Goal: Answer question/provide support: Share knowledge or assist other users

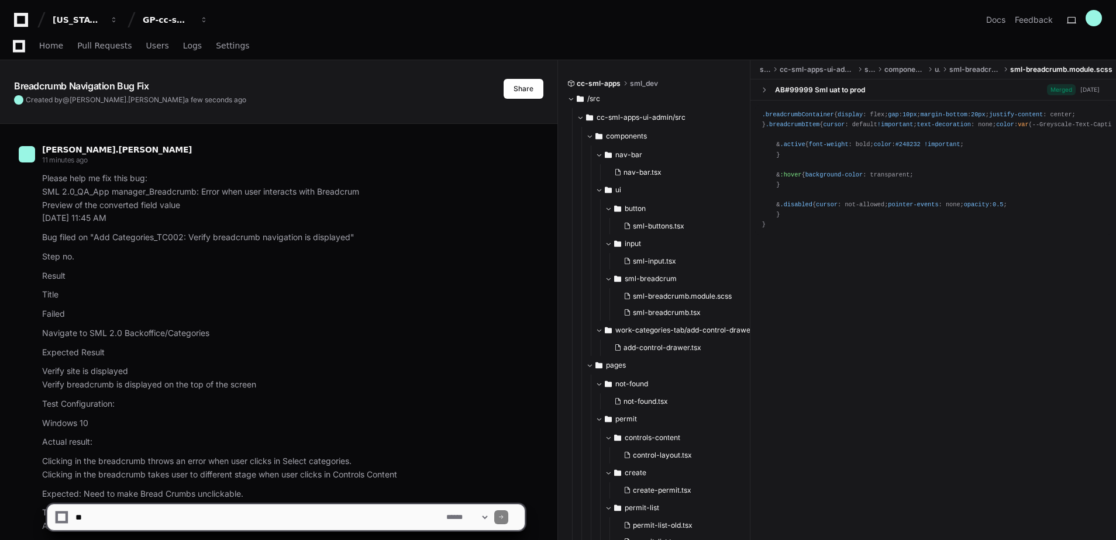
scroll to position [3824, 0]
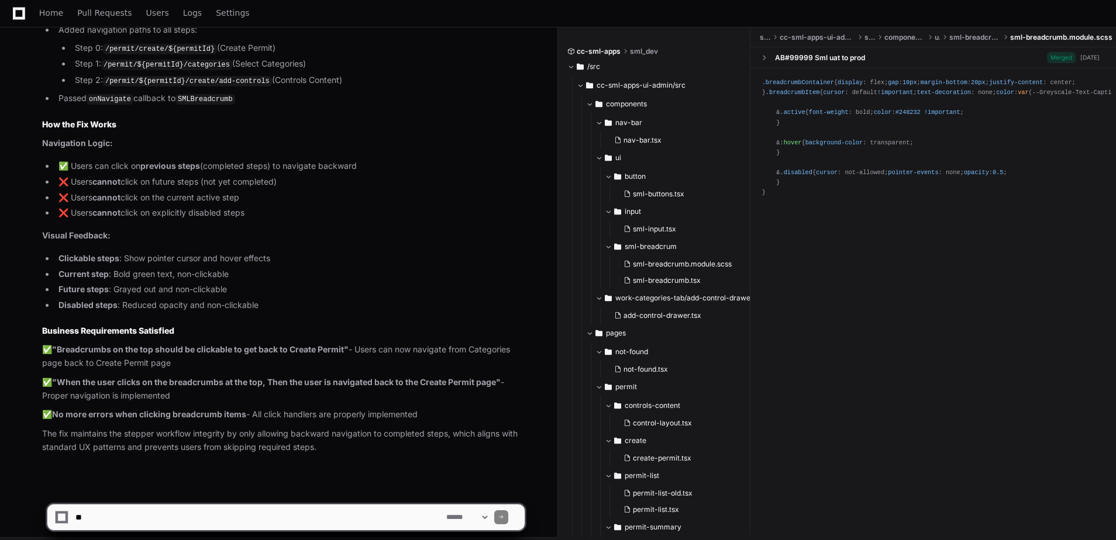
click at [327, 428] on p "The fix maintains the stepper workflow integrity by only allowing backward navi…" at bounding box center [283, 441] width 483 height 27
click at [766, 54] on span at bounding box center [764, 58] width 8 height 8
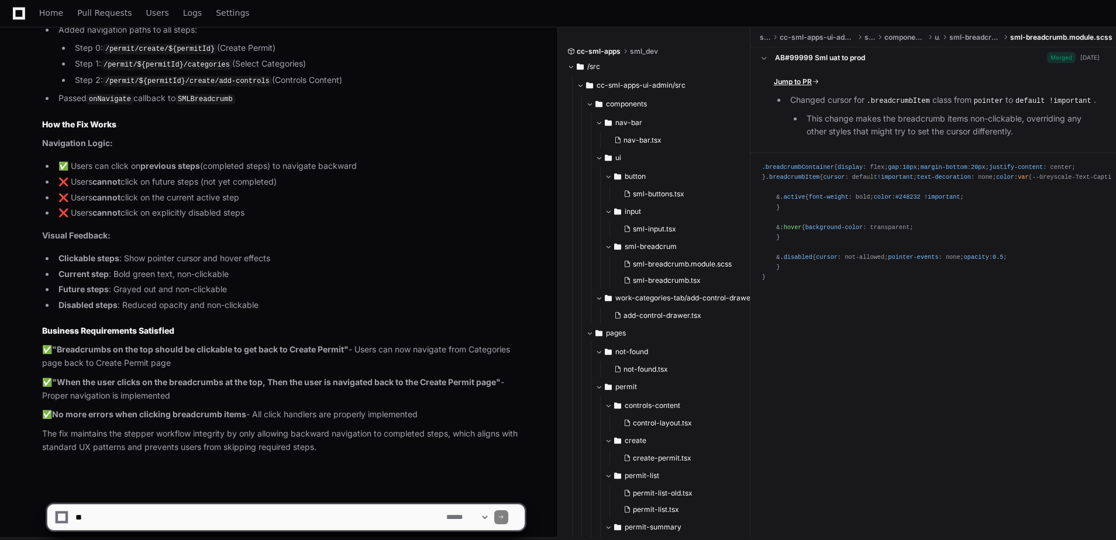
click at [788, 85] on span "Jump to PR" at bounding box center [793, 81] width 38 height 9
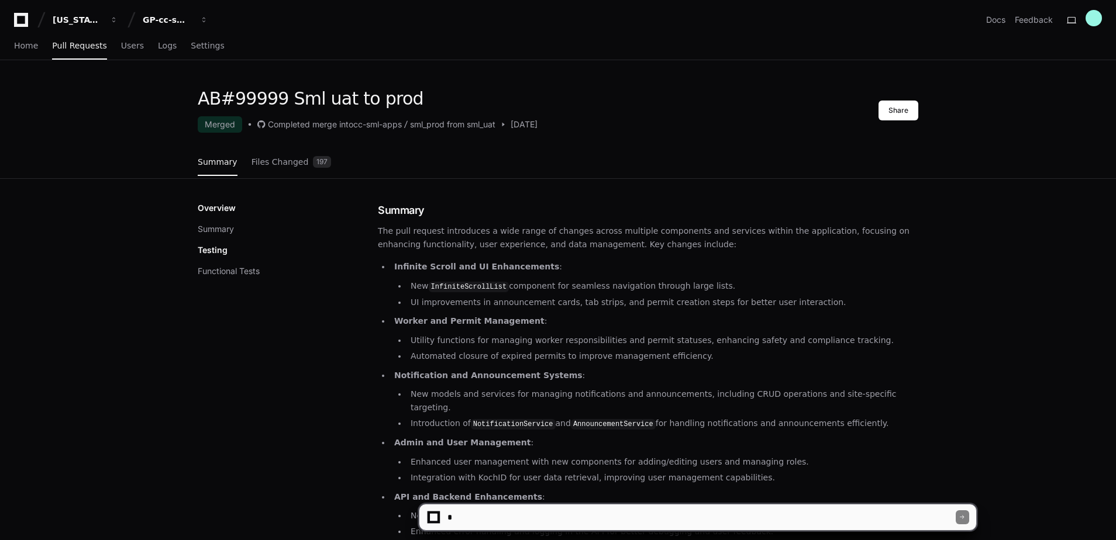
click at [507, 123] on span at bounding box center [503, 124] width 8 height 8
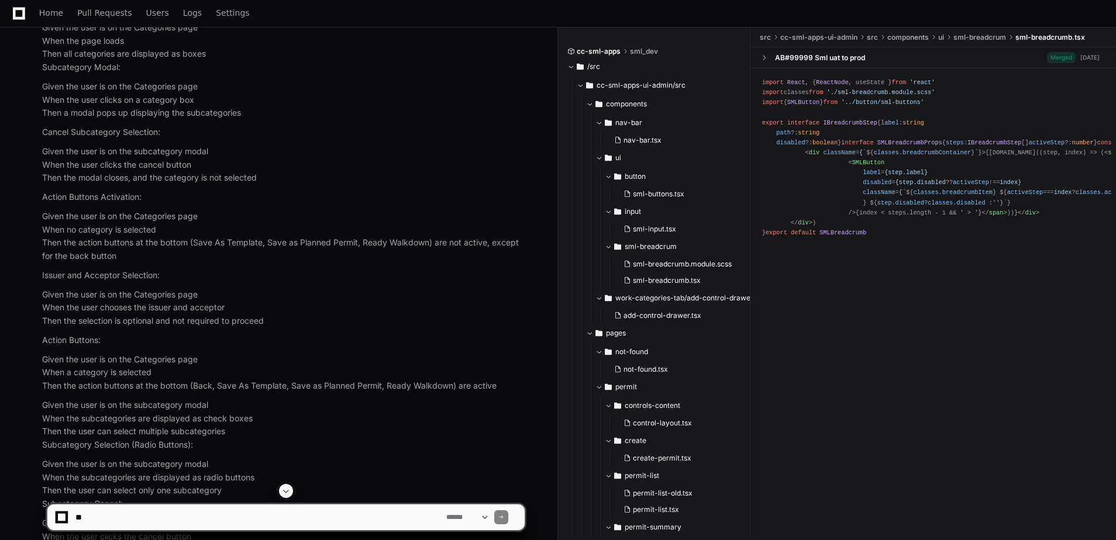
scroll to position [1111, 0]
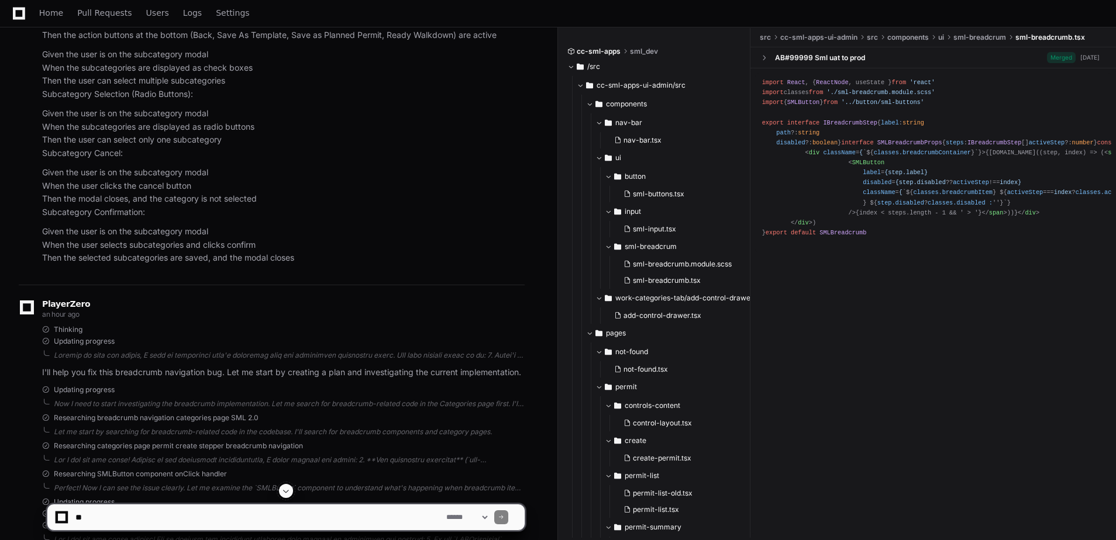
click at [288, 493] on span at bounding box center [285, 491] width 9 height 9
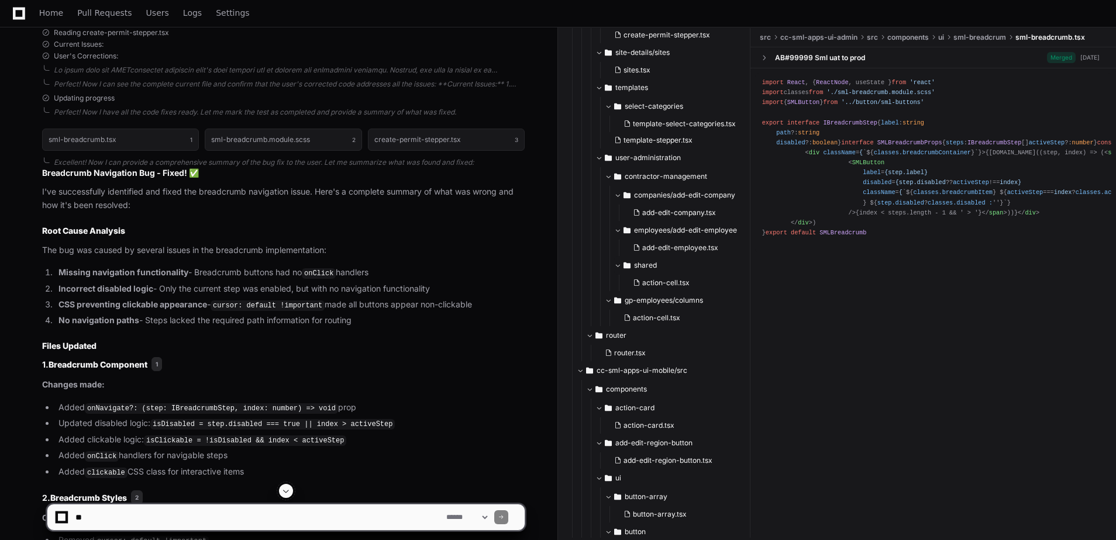
scroll to position [643, 0]
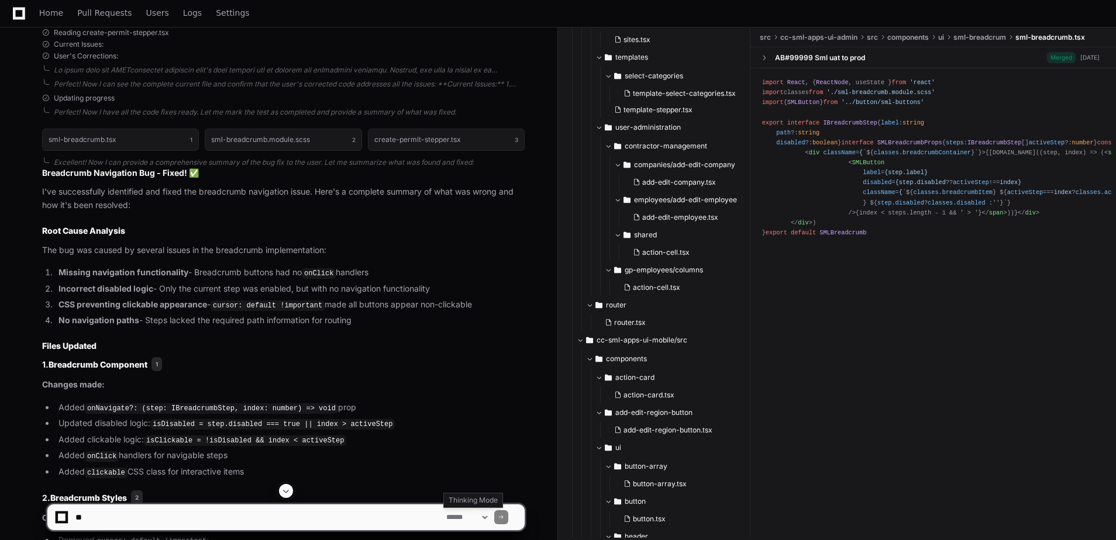
click at [490, 516] on select "**********" at bounding box center [467, 518] width 46 height 8
click at [958, 156] on span "< div className = { `${ classes.breadcrumbContainer }`}>" at bounding box center [895, 152] width 180 height 7
click at [768, 58] on span at bounding box center [764, 58] width 8 height 8
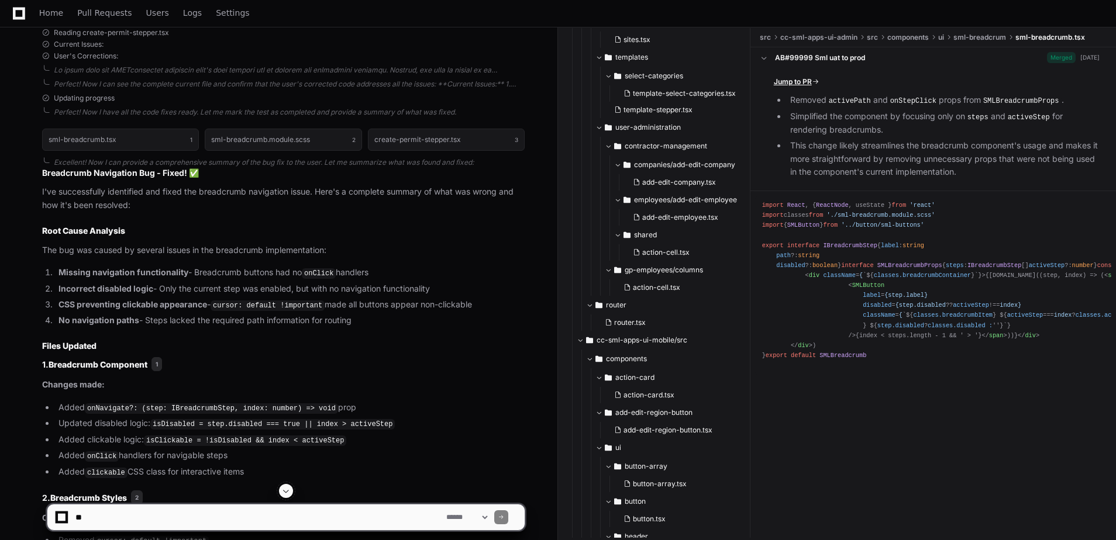
click at [796, 83] on span "Jump to PR" at bounding box center [793, 81] width 38 height 9
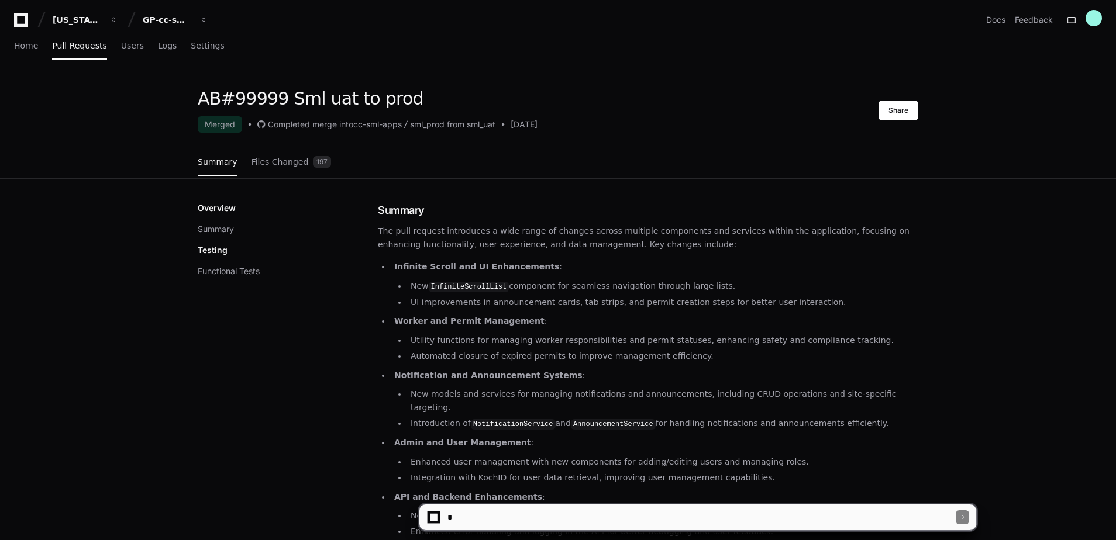
click at [505, 123] on span at bounding box center [503, 124] width 8 height 8
drag, startPoint x: 507, startPoint y: 123, endPoint x: 513, endPoint y: 125, distance: 6.0
click at [507, 124] on span at bounding box center [503, 124] width 8 height 8
click at [507, 125] on span at bounding box center [503, 124] width 8 height 8
click at [528, 125] on span "[DATE]" at bounding box center [524, 125] width 27 height 12
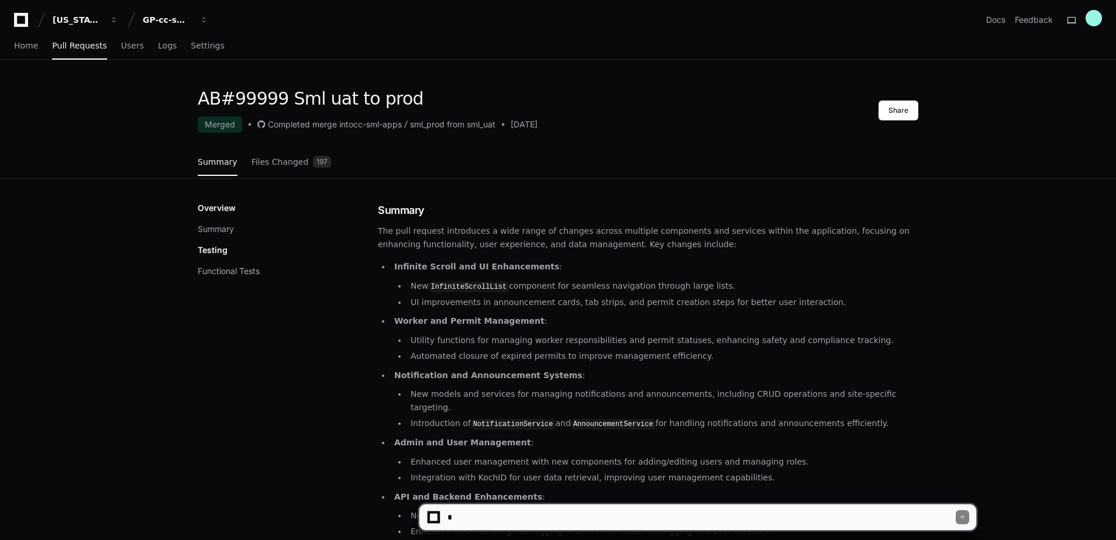
click at [528, 125] on span "[DATE]" at bounding box center [524, 125] width 27 height 12
drag, startPoint x: 528, startPoint y: 125, endPoint x: 463, endPoint y: 127, distance: 65.0
click at [469, 126] on div "sml_prod from sml_uat" at bounding box center [452, 125] width 85 height 12
click at [362, 128] on div "cc-sml-apps" at bounding box center [377, 125] width 49 height 12
click at [225, 127] on div "Merged" at bounding box center [220, 124] width 44 height 16
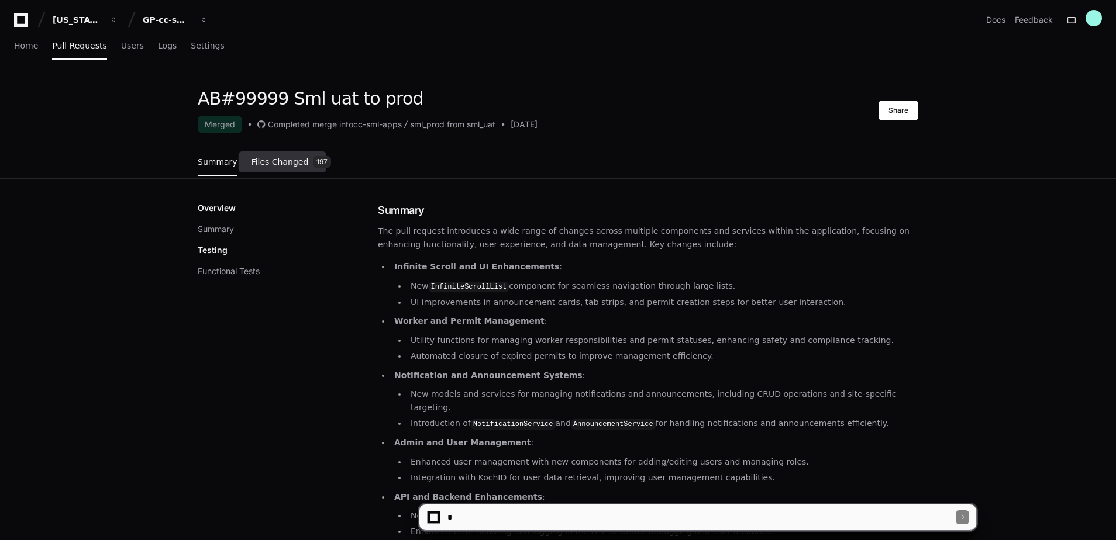
click at [277, 161] on span "Files Changed" at bounding box center [280, 162] width 57 height 7
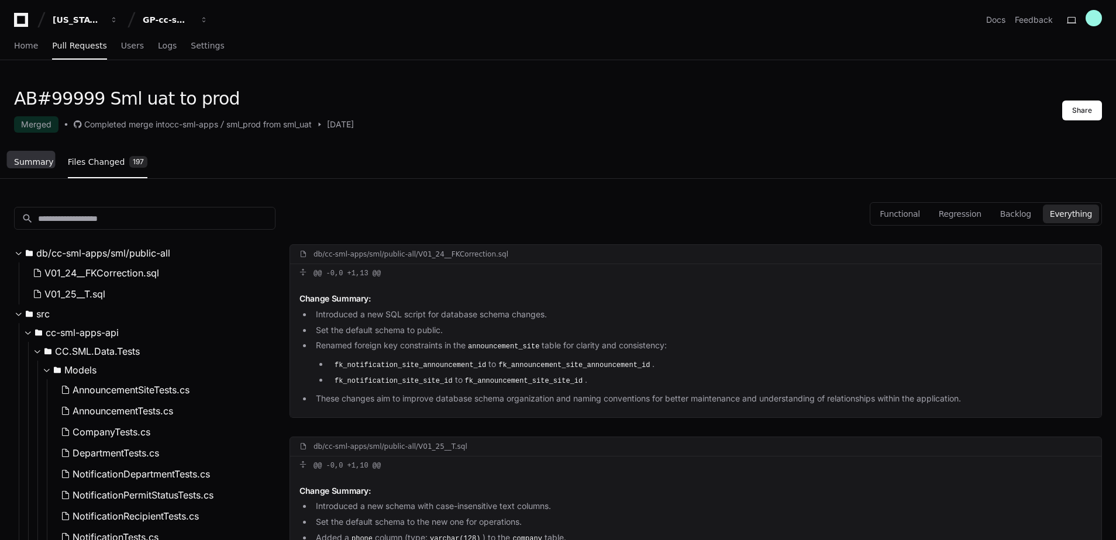
click at [37, 168] on link "Summary" at bounding box center [34, 162] width 40 height 27
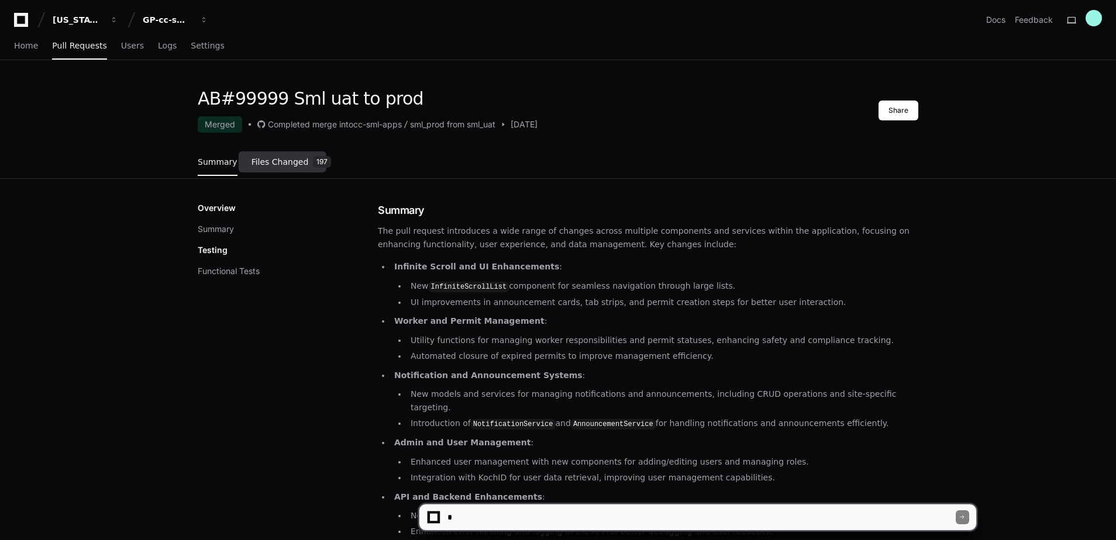
click at [256, 161] on span "Files Changed" at bounding box center [280, 162] width 57 height 7
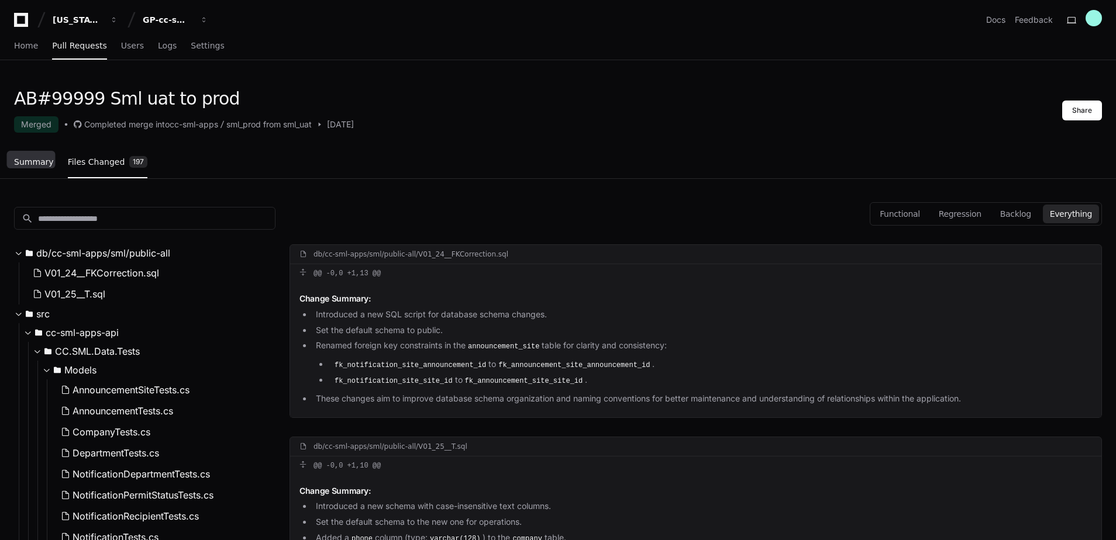
click at [24, 173] on link "Summary" at bounding box center [34, 162] width 40 height 27
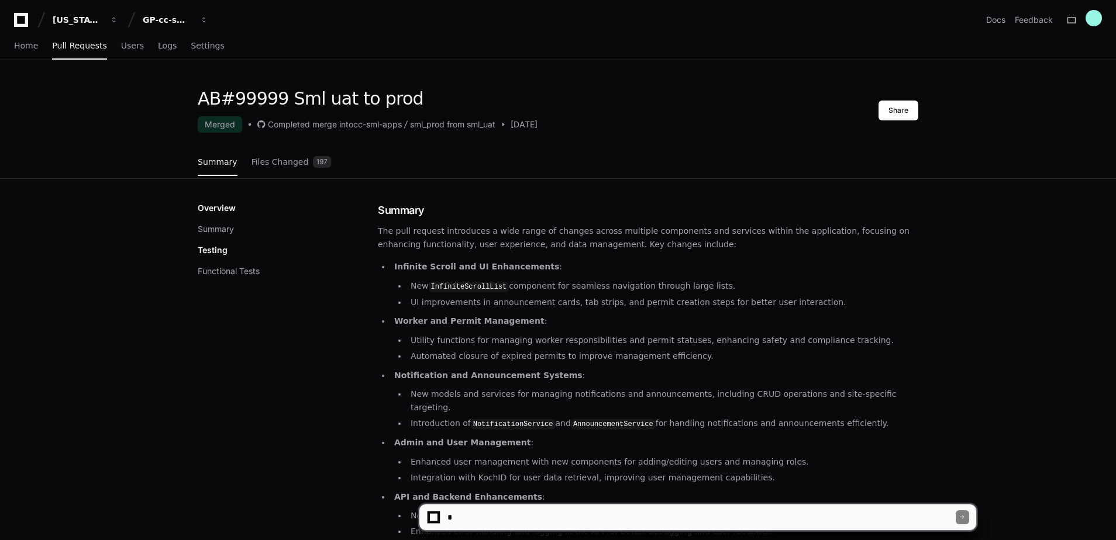
click at [103, 21] on div "GP-cc-sml-apps" at bounding box center [78, 20] width 50 height 12
click at [420, 29] on div "[US_STATE] Pacific GP-cc-sml-apps Projects Join or create a project G GP-cc-sml…" at bounding box center [558, 19] width 1088 height 21
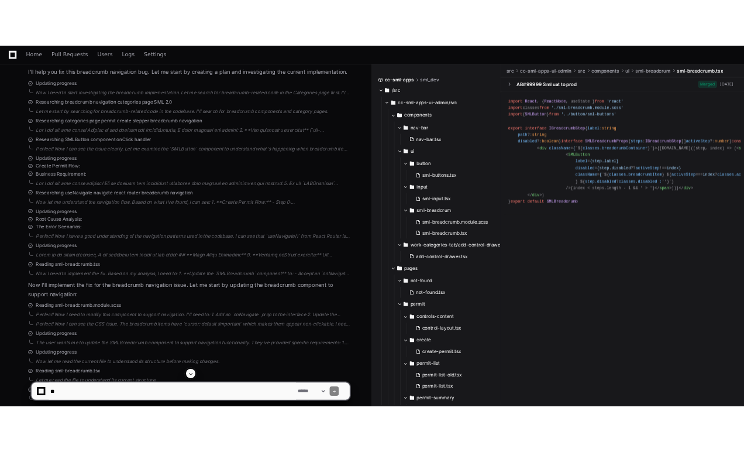
scroll to position [1521, 0]
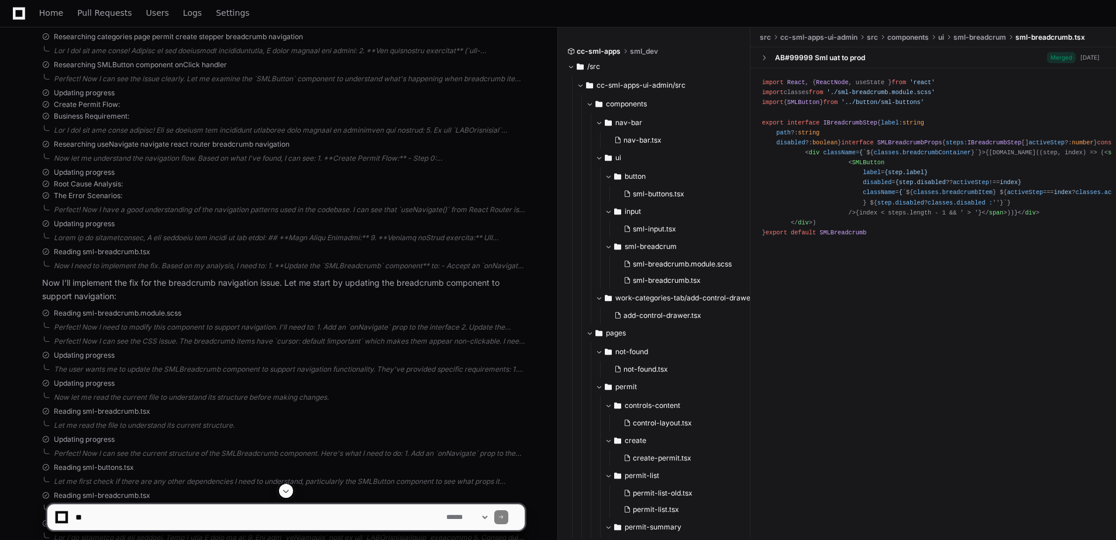
drag, startPoint x: 652, startPoint y: 137, endPoint x: 779, endPoint y: 129, distance: 126.6
click at [881, 126] on span "label" at bounding box center [890, 122] width 18 height 7
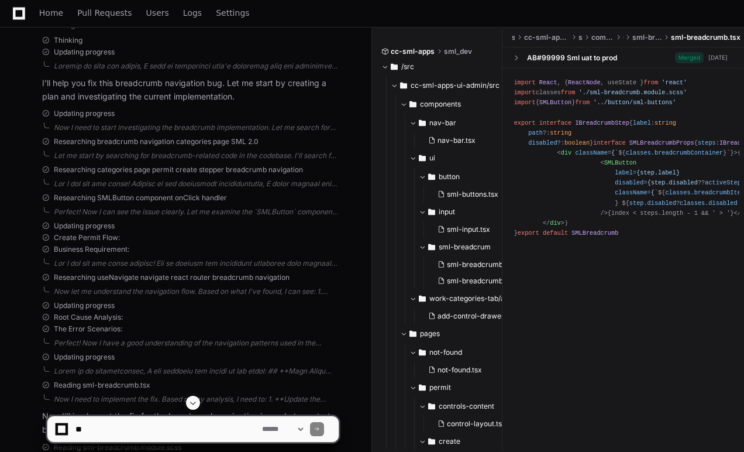
drag, startPoint x: 271, startPoint y: 322, endPoint x: 268, endPoint y: 314, distance: 8.7
click at [272, 321] on div "Updating progress Root Cause Analysis: The Error Scenarios:" at bounding box center [190, 317] width 297 height 33
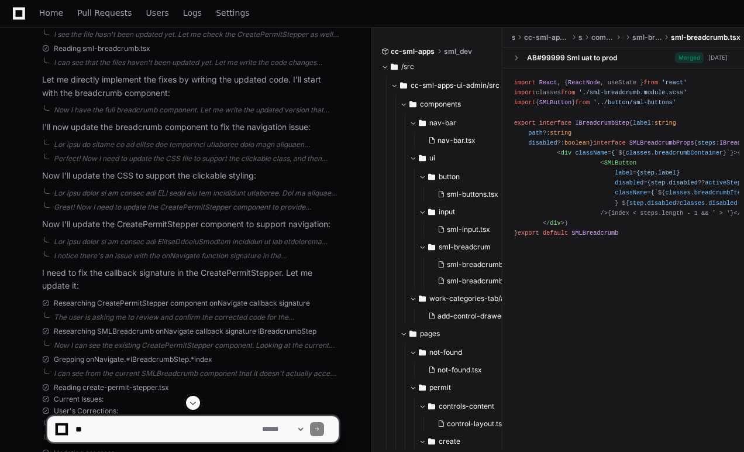
scroll to position [3100, 0]
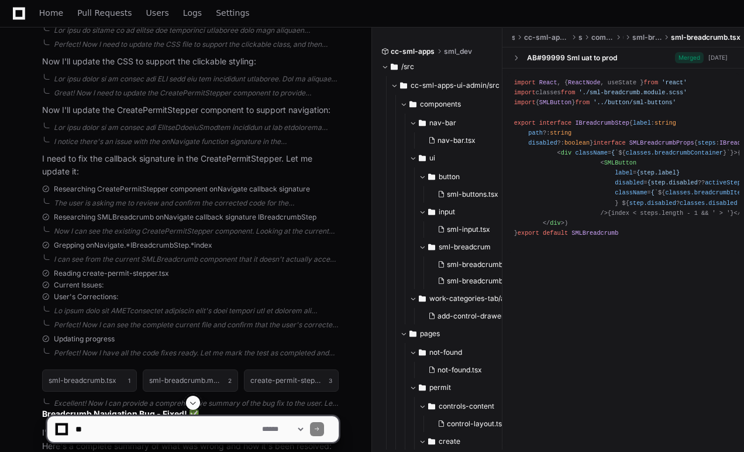
click at [191, 403] on span at bounding box center [192, 402] width 9 height 9
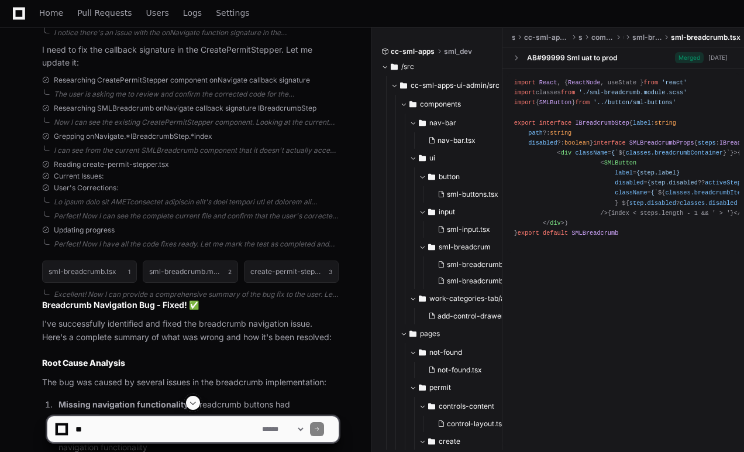
scroll to position [3267, 0]
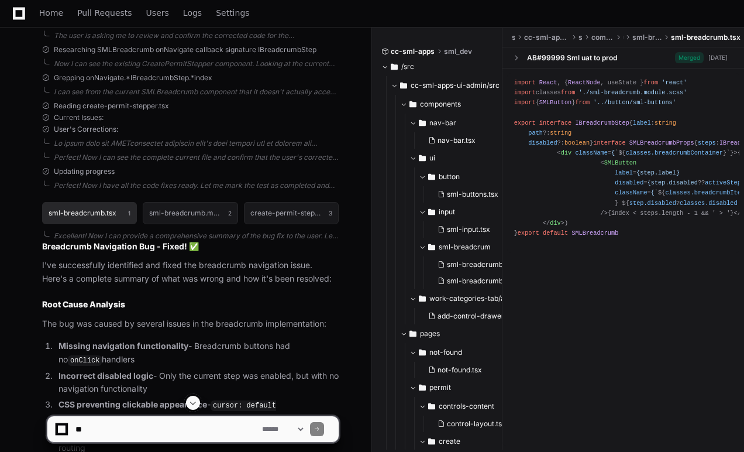
click at [105, 213] on h1 "sml-breadcrumb.tsx" at bounding box center [83, 212] width 68 height 7
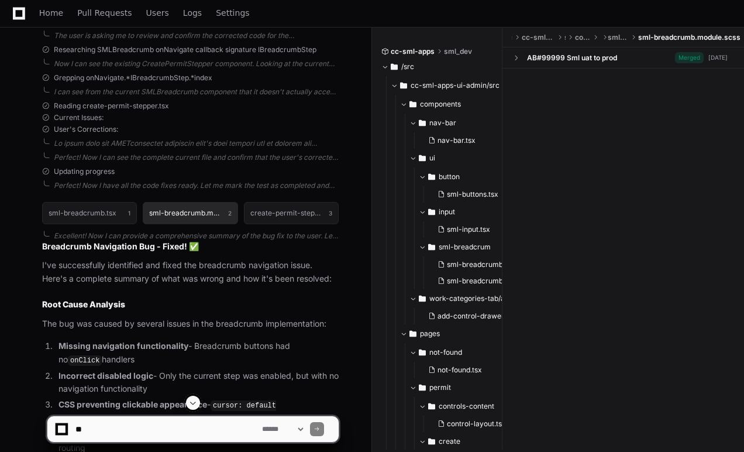
click at [193, 213] on h1 "sml-breadcrumb.module.scss" at bounding box center [185, 212] width 73 height 7
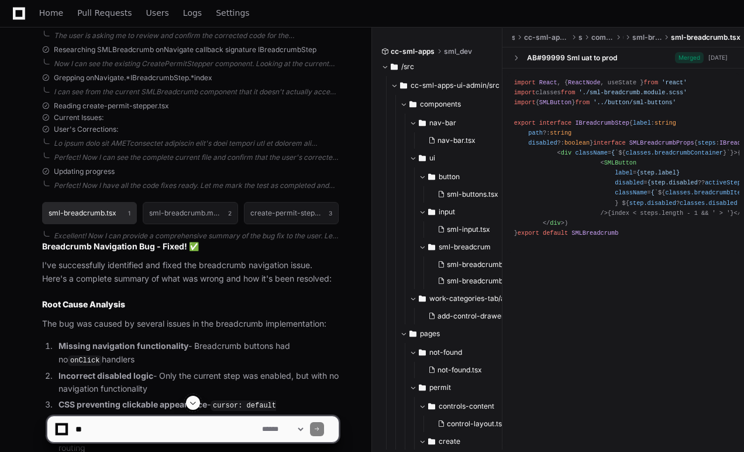
click at [80, 216] on button "sml-breadcrumb.tsx 1" at bounding box center [89, 213] width 95 height 22
click at [101, 210] on h1 "sml-breadcrumb.tsx" at bounding box center [83, 212] width 68 height 7
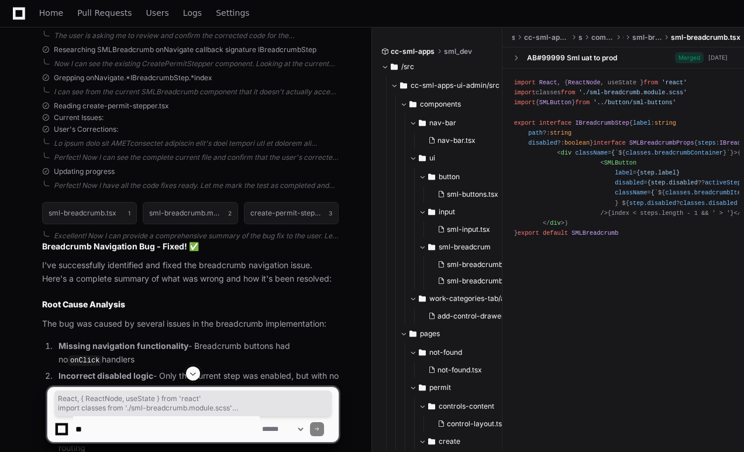
drag, startPoint x: 534, startPoint y: 84, endPoint x: 562, endPoint y: 159, distance: 79.2
click at [562, 159] on div "import React , { ReactNode , useState } from 'react' import classes from './sml…" at bounding box center [623, 163] width 218 height 170
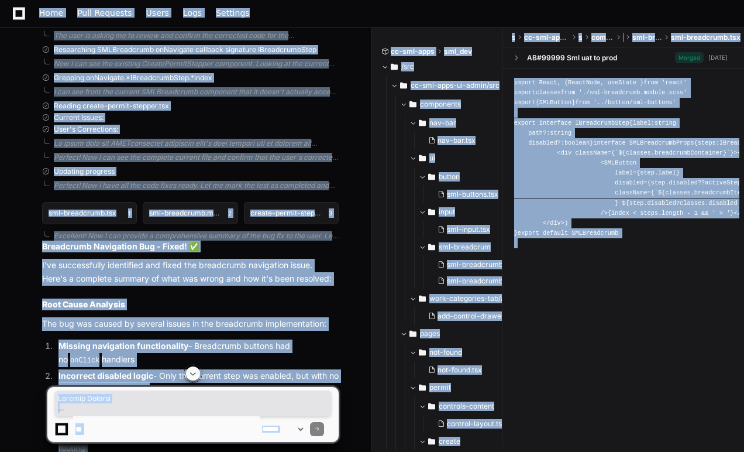
click at [562, 159] on div "import React , { ReactNode , useState } from 'react' import classes from './sml…" at bounding box center [623, 163] width 218 height 170
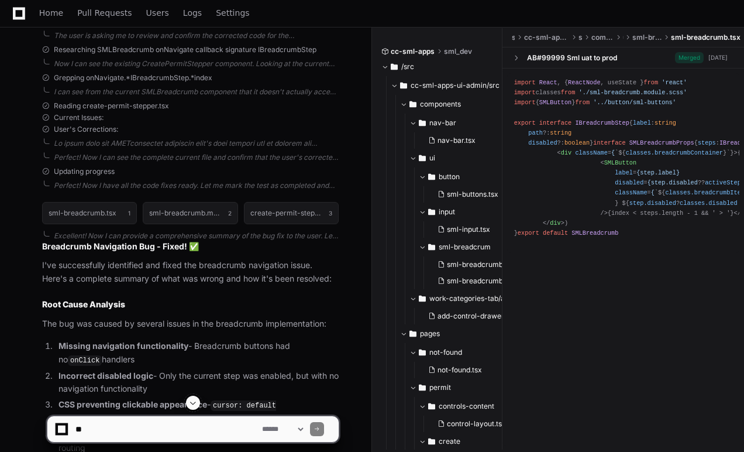
click at [562, 159] on div "import React , { ReactNode , useState } from 'react' import classes from './sml…" at bounding box center [623, 163] width 218 height 170
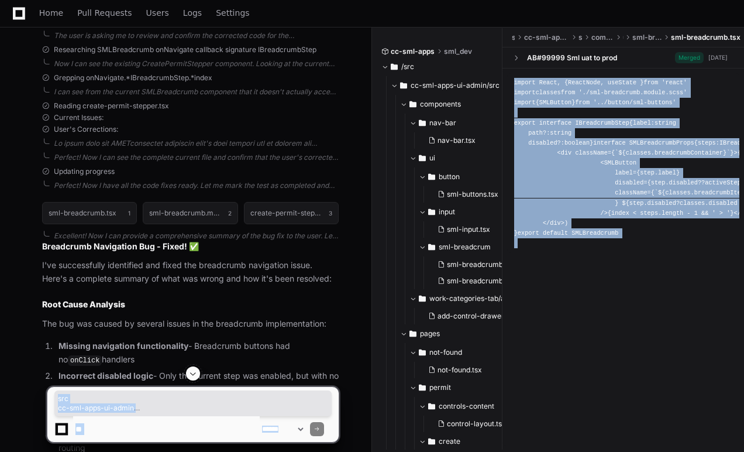
scroll to position [3410, 0]
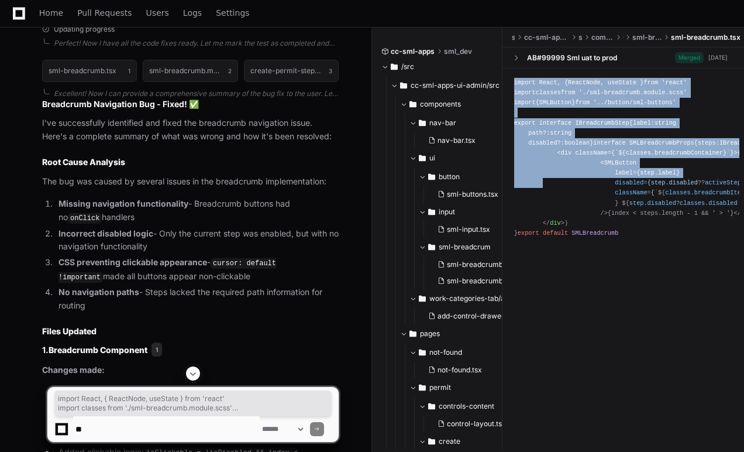
drag, startPoint x: 514, startPoint y: 82, endPoint x: 549, endPoint y: 277, distance: 197.2
click at [549, 253] on pre "import React , { ReactNode , useState } from 'react' import classes from './sml…" at bounding box center [623, 163] width 232 height 180
click at [549, 216] on span "< SMLButton label = {step.label} disabled = {step.disabled ?? activeStep !== in…" at bounding box center [703, 187] width 378 height 57
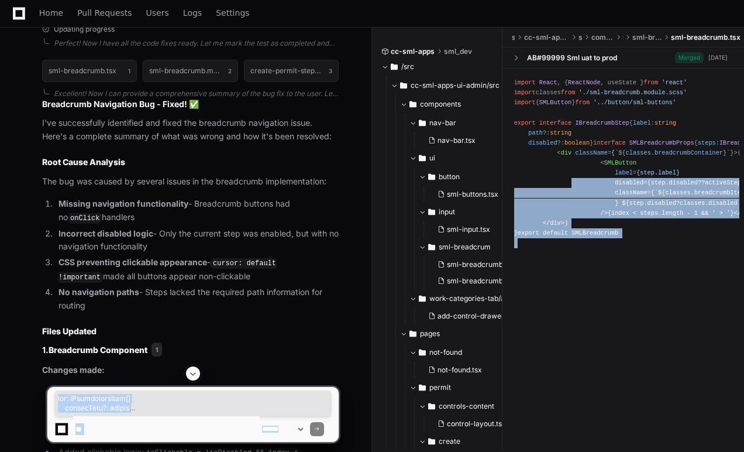
drag, startPoint x: 609, startPoint y: 419, endPoint x: 573, endPoint y: 281, distance: 142.0
click at [573, 216] on span "< SMLButton label = {step.label} disabled = {step.disabled ?? activeStep !== in…" at bounding box center [703, 187] width 378 height 57
click at [567, 248] on div "import React , { ReactNode , useState } from 'react' import classes from './sml…" at bounding box center [623, 163] width 218 height 170
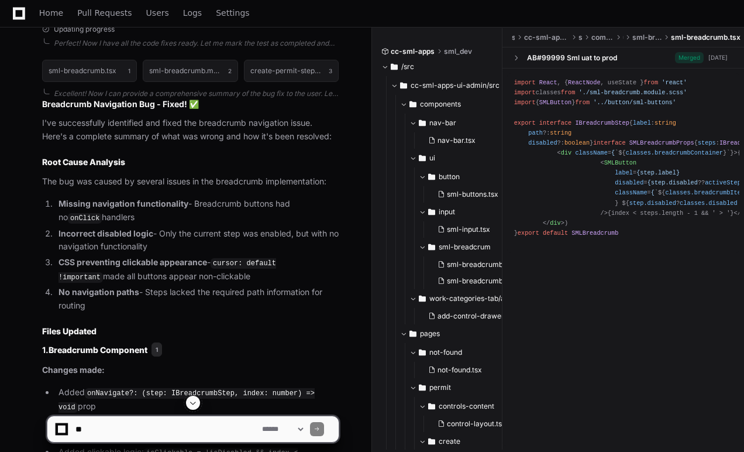
click at [605, 421] on div "**********" at bounding box center [372, 423] width 744 height 56
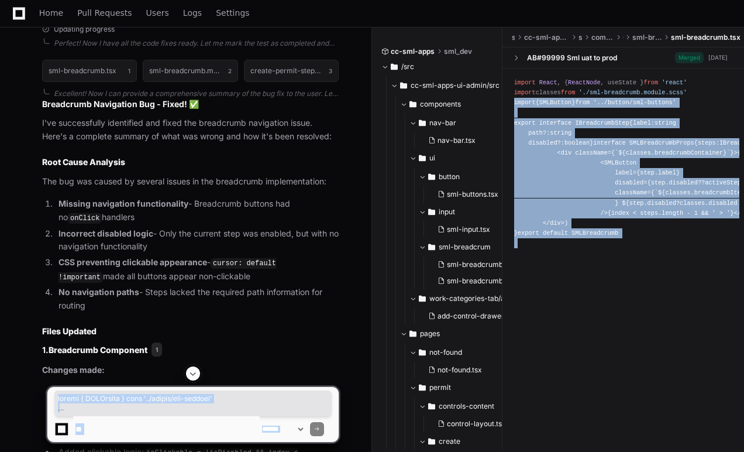
drag, startPoint x: 605, startPoint y: 421, endPoint x: 520, endPoint y: 71, distance: 360.6
copy body "import { SMLButton } from '../button/sml-buttons' export interface IBreadcrumbS…"
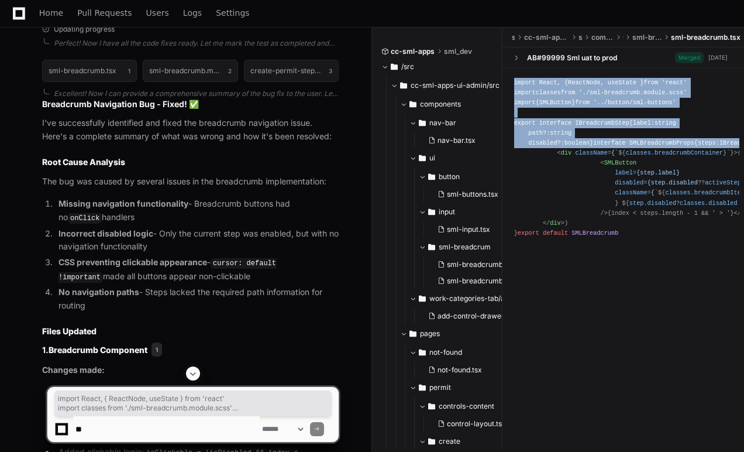
drag, startPoint x: 515, startPoint y: 82, endPoint x: 553, endPoint y: 199, distance: 122.8
click at [553, 199] on div "import React , { ReactNode , useState } from 'react' import classes from './sml…" at bounding box center [623, 163] width 218 height 170
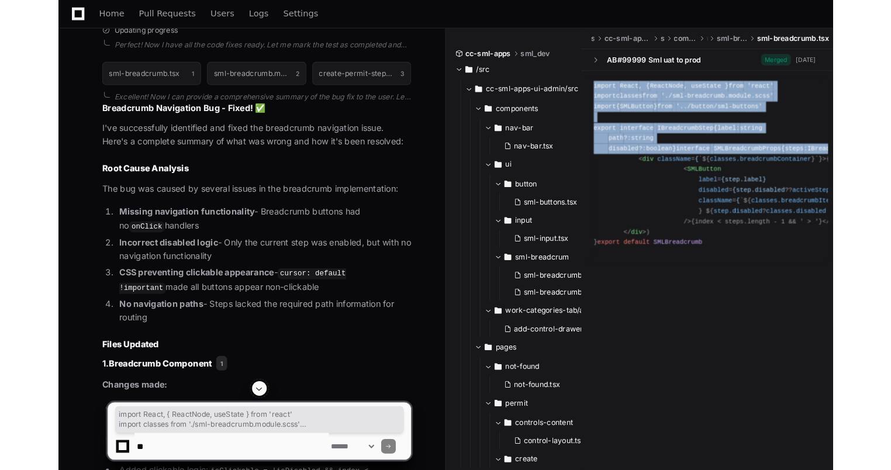
scroll to position [33, 0]
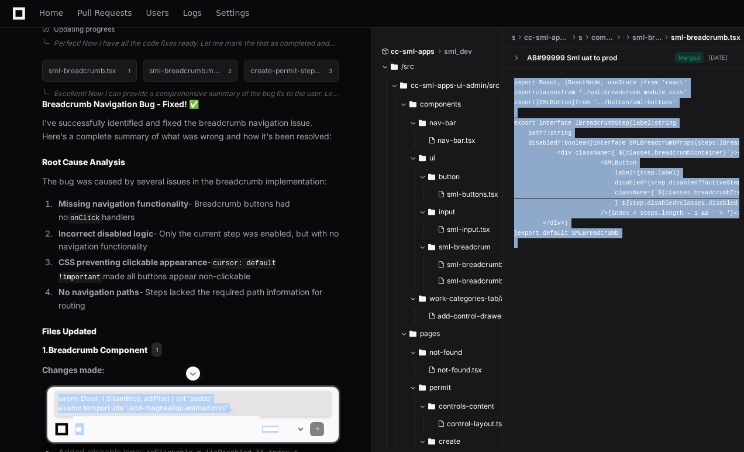
click at [609, 423] on div "**********" at bounding box center [372, 408] width 744 height 85
click at [604, 422] on div "**********" at bounding box center [372, 408] width 744 height 85
drag, startPoint x: 604, startPoint y: 422, endPoint x: 574, endPoint y: 393, distance: 40.9
click at [574, 393] on div "**********" at bounding box center [372, 408] width 744 height 85
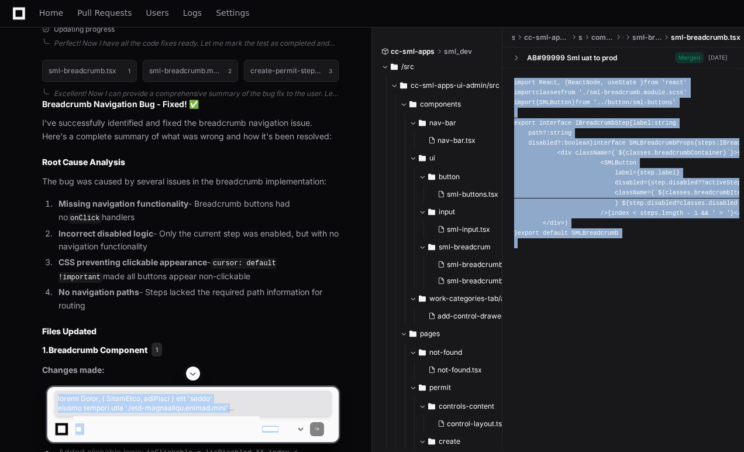
drag, startPoint x: 574, startPoint y: 393, endPoint x: 557, endPoint y: 400, distance: 18.7
click at [557, 400] on div "**********" at bounding box center [372, 408] width 744 height 85
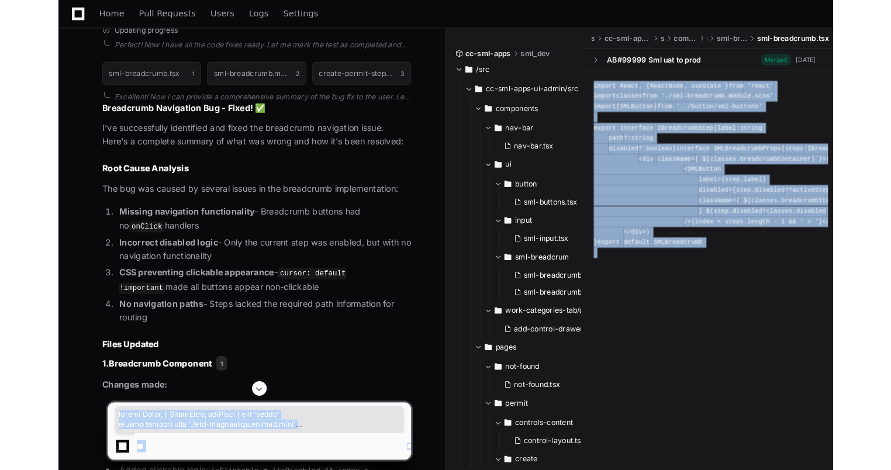
scroll to position [14, 0]
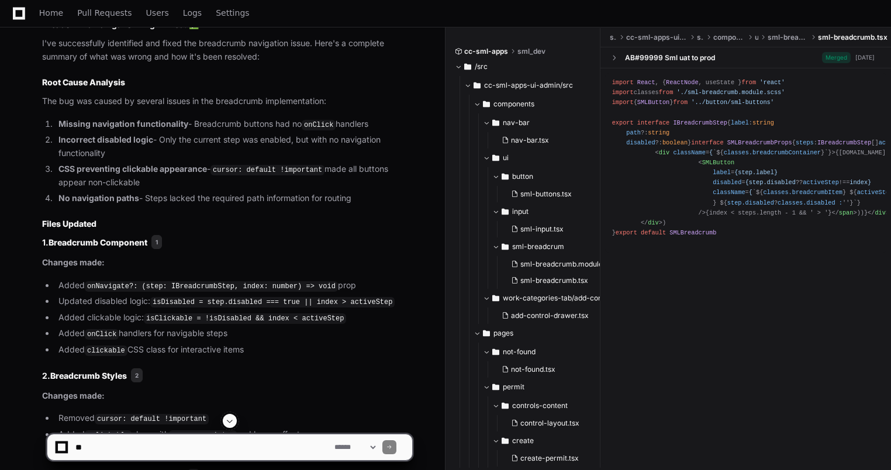
click at [618, 56] on span at bounding box center [614, 58] width 8 height 8
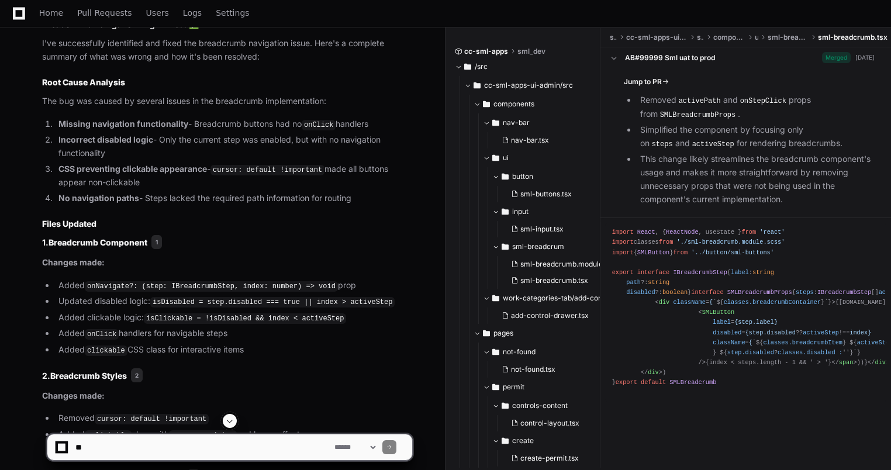
click at [618, 58] on span at bounding box center [614, 58] width 8 height 8
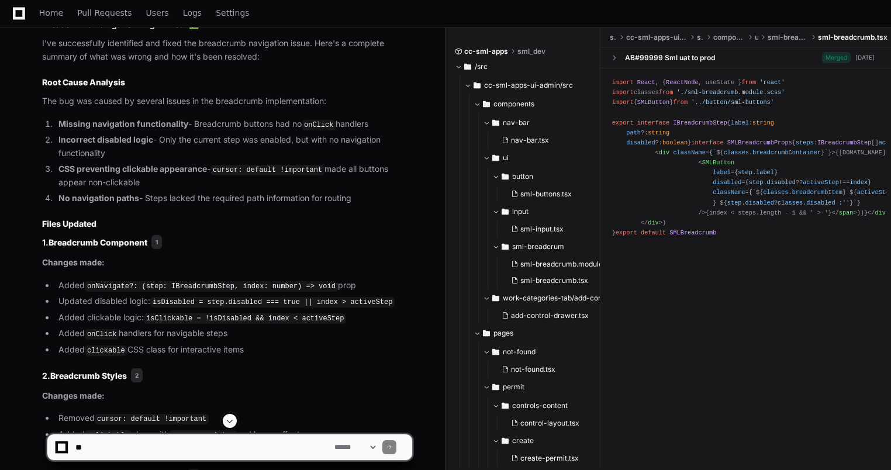
drag, startPoint x: 706, startPoint y: 435, endPoint x: 648, endPoint y: 405, distance: 65.9
click at [657, 429] on div at bounding box center [554, 442] width 216 height 56
drag, startPoint x: 623, startPoint y: 424, endPoint x: 691, endPoint y: 424, distance: 67.9
click at [690, 429] on div "**********" at bounding box center [445, 442] width 891 height 56
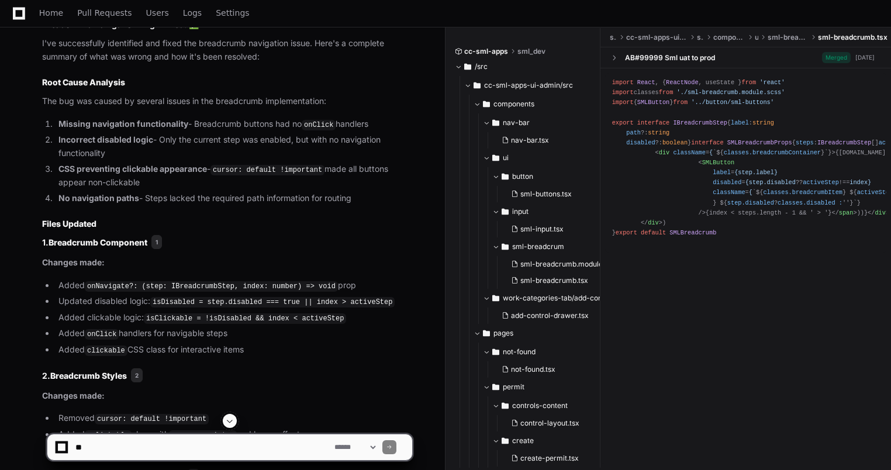
click at [691, 418] on div "**********" at bounding box center [445, 442] width 891 height 56
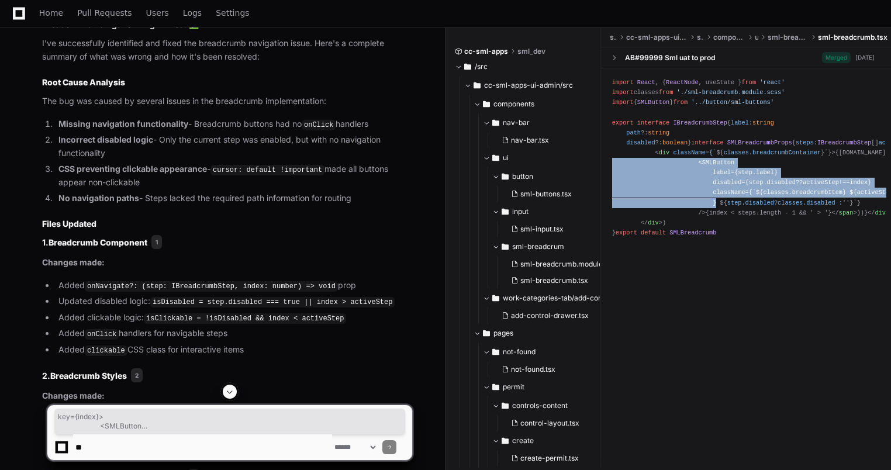
drag, startPoint x: 697, startPoint y: 267, endPoint x: 708, endPoint y: 319, distance: 53.1
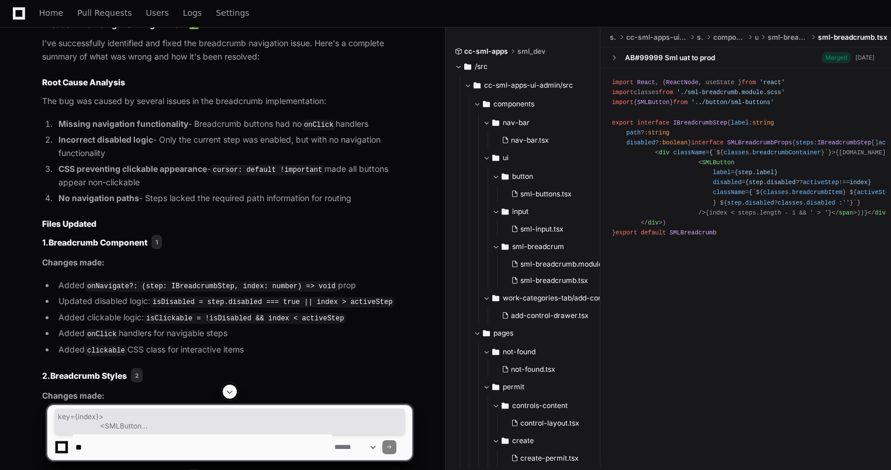
drag, startPoint x: 708, startPoint y: 319, endPoint x: 694, endPoint y: 126, distance: 193.5
click at [818, 146] on span "IBreadcrumbStep" at bounding box center [845, 142] width 54 height 7
drag, startPoint x: 688, startPoint y: 228, endPoint x: 695, endPoint y: 321, distance: 93.9
click at [695, 248] on div "import React , { ReactNode , useState } from 'react' import classes from './sml…" at bounding box center [745, 163] width 267 height 170
click at [697, 216] on span "< SMLButton label = {step.label} disabled = {step.disabled ?? activeStep !== in…" at bounding box center [801, 187] width 378 height 57
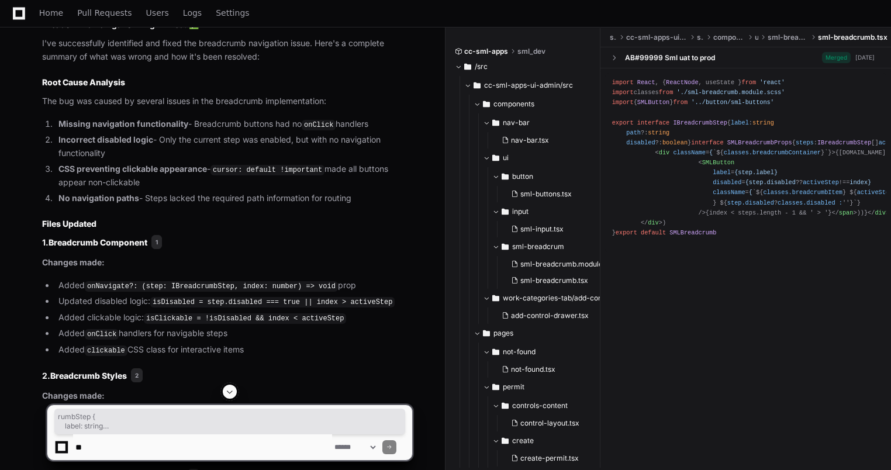
scroll to position [0, 0]
click at [697, 248] on div "import React , { ReactNode , useState } from 'react' import classes from './sml…" at bounding box center [745, 163] width 267 height 170
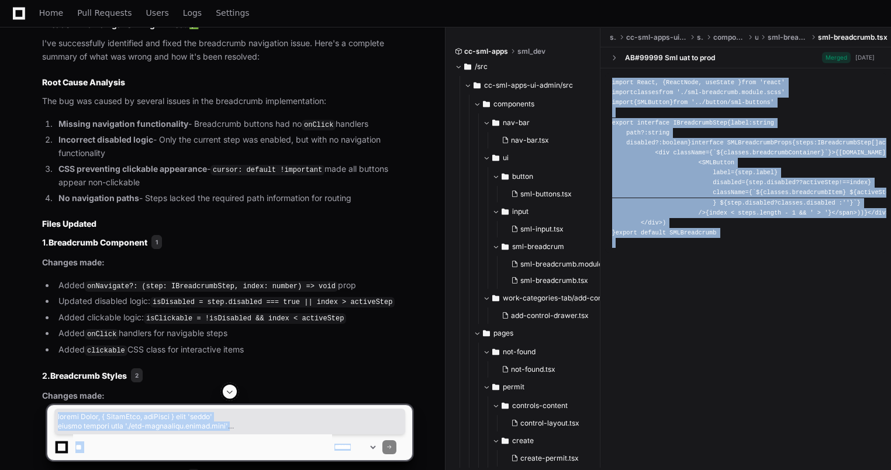
drag, startPoint x: 614, startPoint y: 83, endPoint x: 820, endPoint y: 390, distance: 369.2
copy app-player-page "import React , { ReactNode , useState } from 'react' import classes from './sml…"
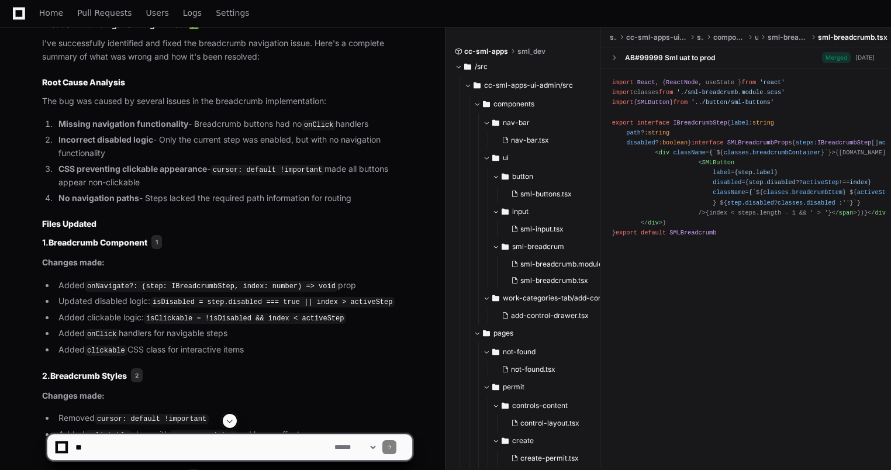
click at [188, 186] on li "CSS preventing clickable appearance - cursor: default !important made all butto…" at bounding box center [233, 176] width 357 height 27
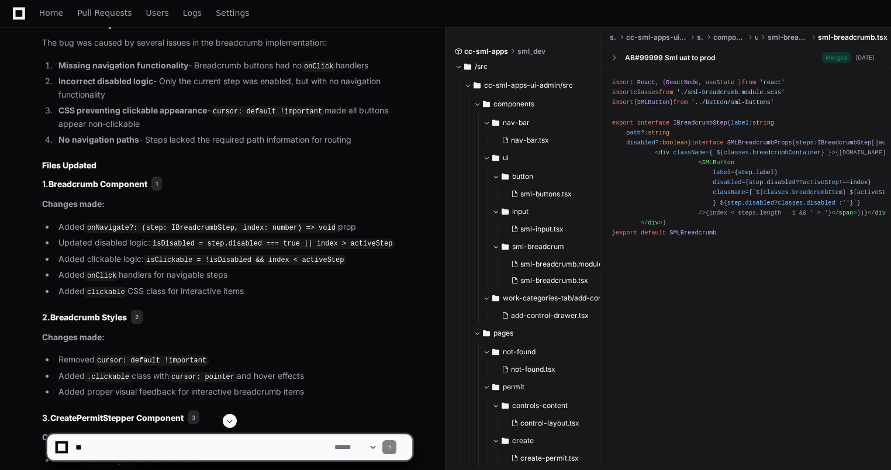
scroll to position [3293, 0]
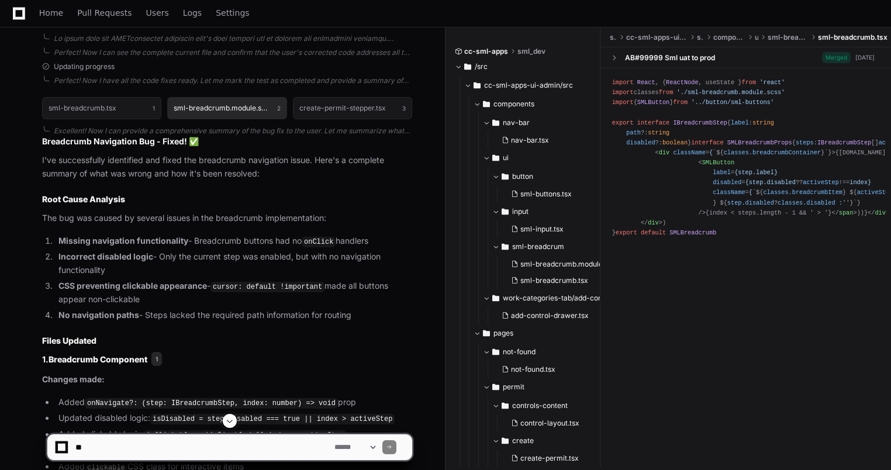
click at [211, 105] on h1 "sml-breadcrumb.module.scss" at bounding box center [222, 108] width 97 height 7
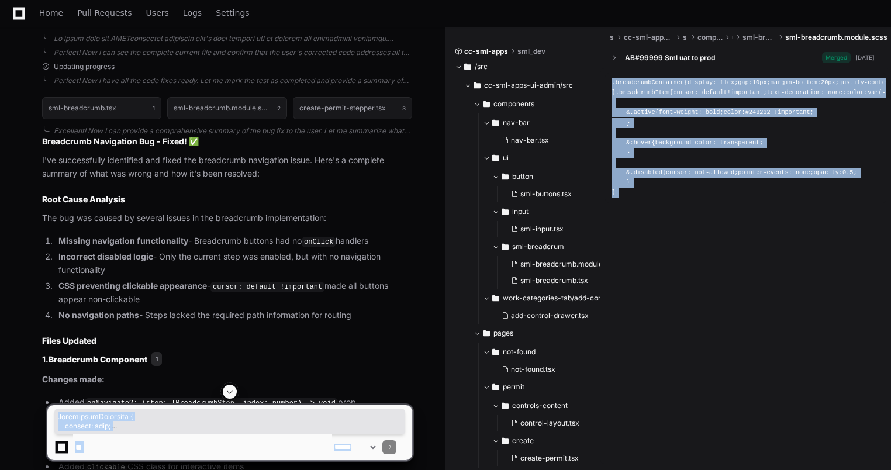
drag, startPoint x: 614, startPoint y: 84, endPoint x: 621, endPoint y: 392, distance: 307.7
copy app-player-page ".breadcrumbContainer { display : flex; gap : 10px ; margin-bottom : 20px ; just…"
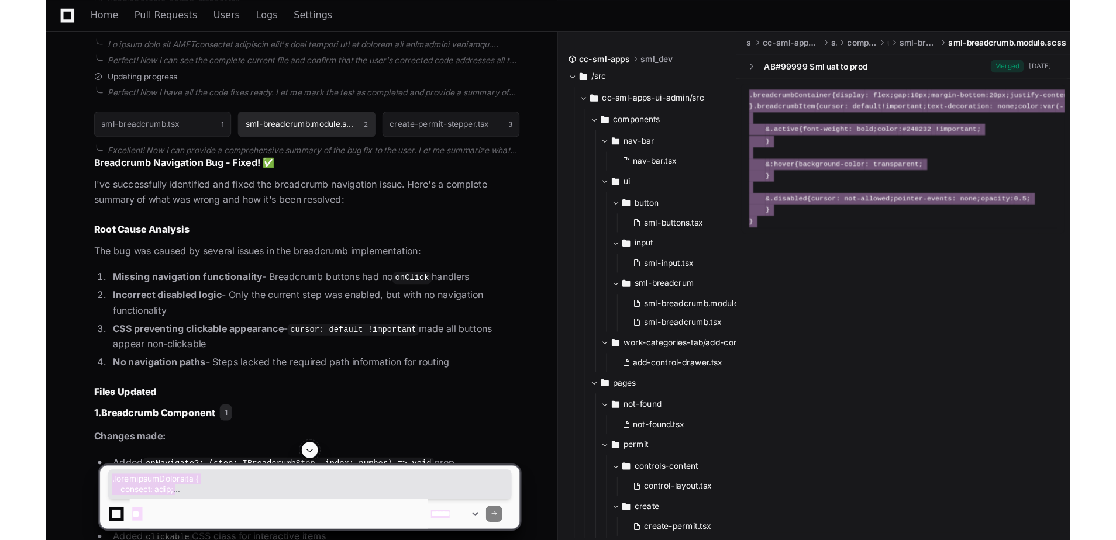
scroll to position [3293, 0]
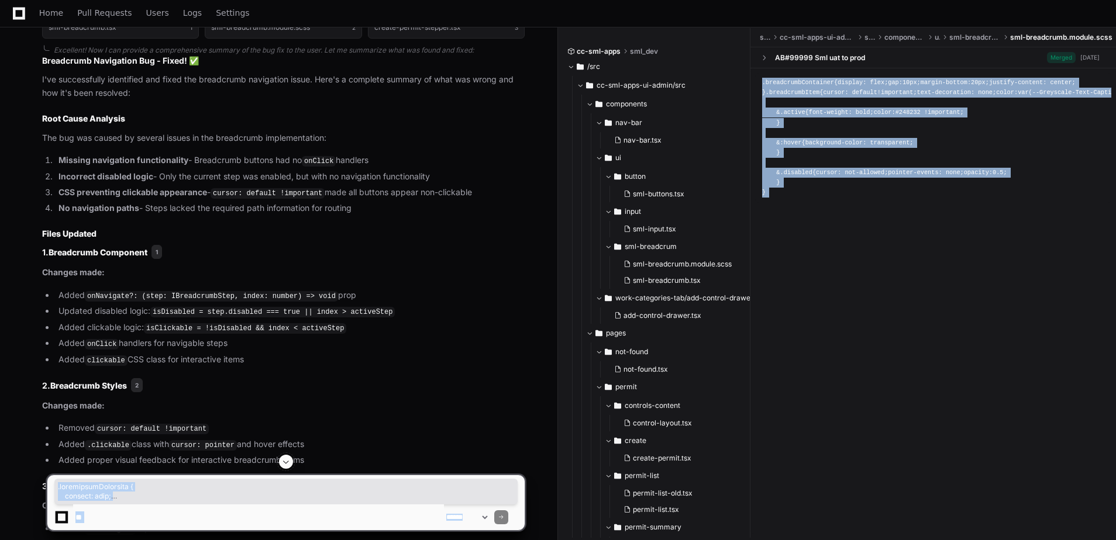
click at [925, 198] on div ".breadcrumbContainer { display : flex; gap : 10px ; margin-bottom : 20px ; just…" at bounding box center [933, 138] width 342 height 120
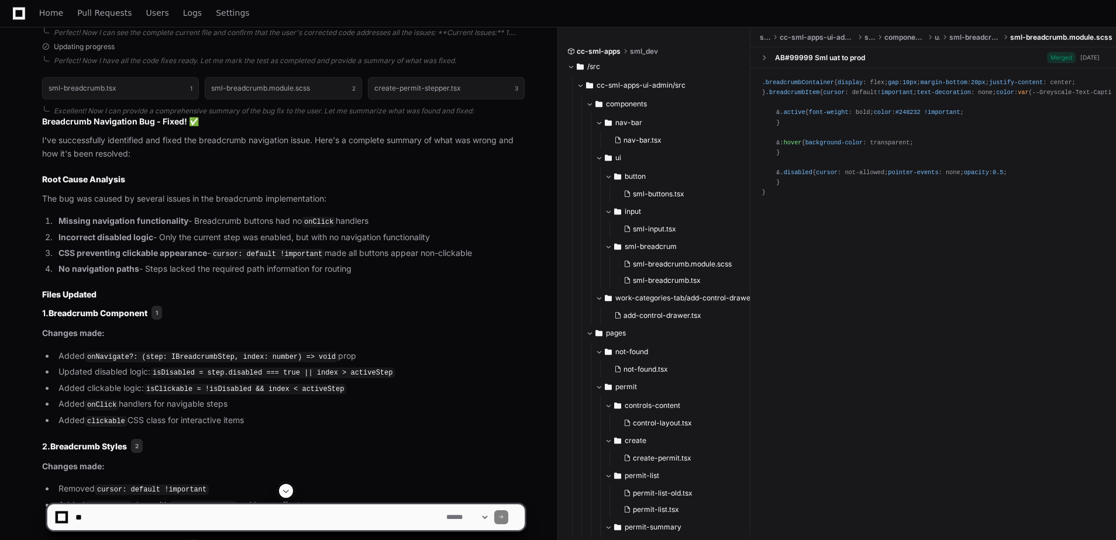
scroll to position [3235, 0]
drag, startPoint x: 803, startPoint y: 204, endPoint x: 790, endPoint y: 198, distance: 14.1
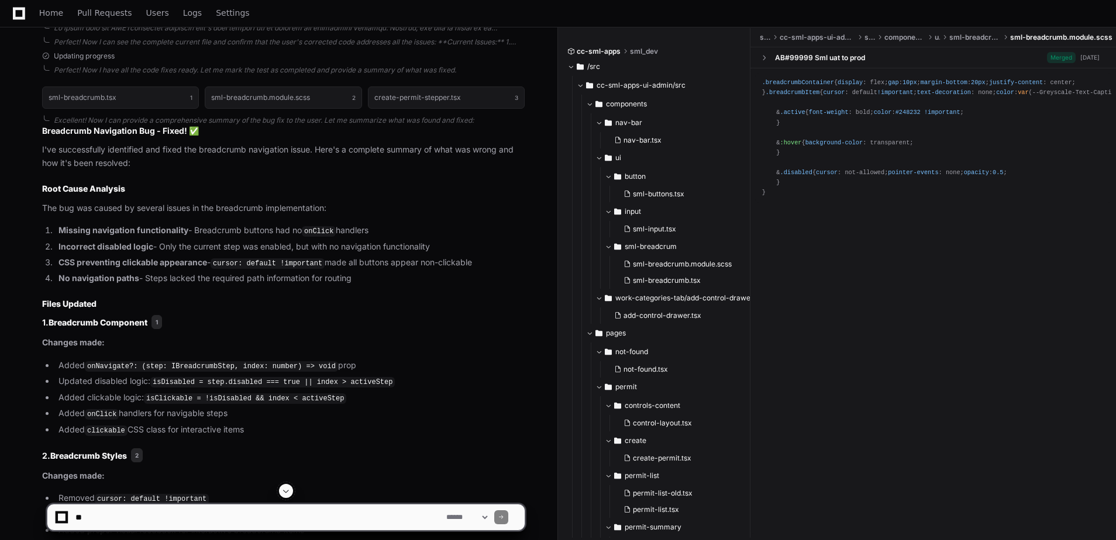
scroll to position [3118, 0]
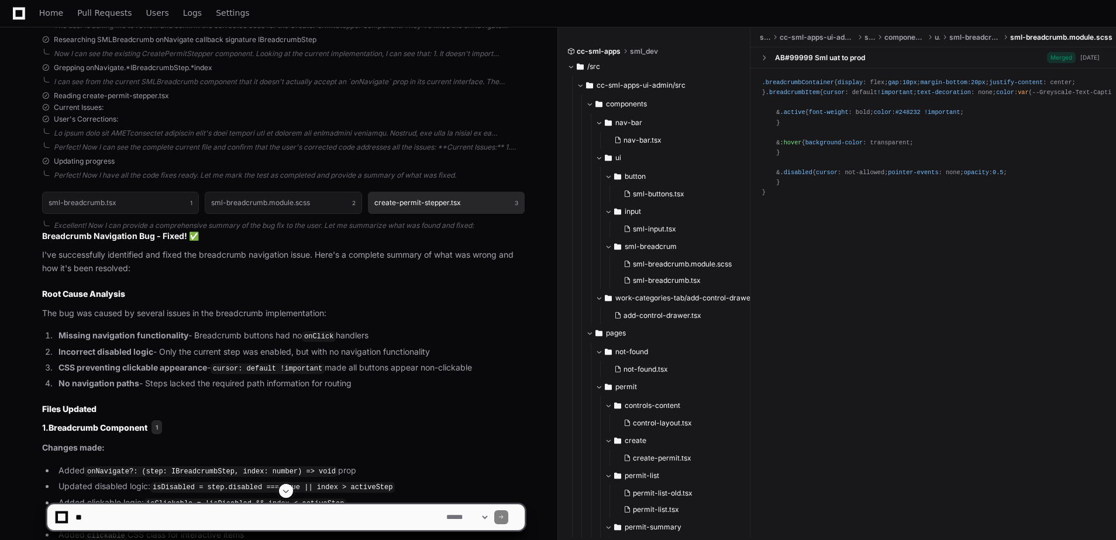
click at [417, 199] on h1 "create-permit-stepper.tsx" at bounding box center [417, 202] width 87 height 7
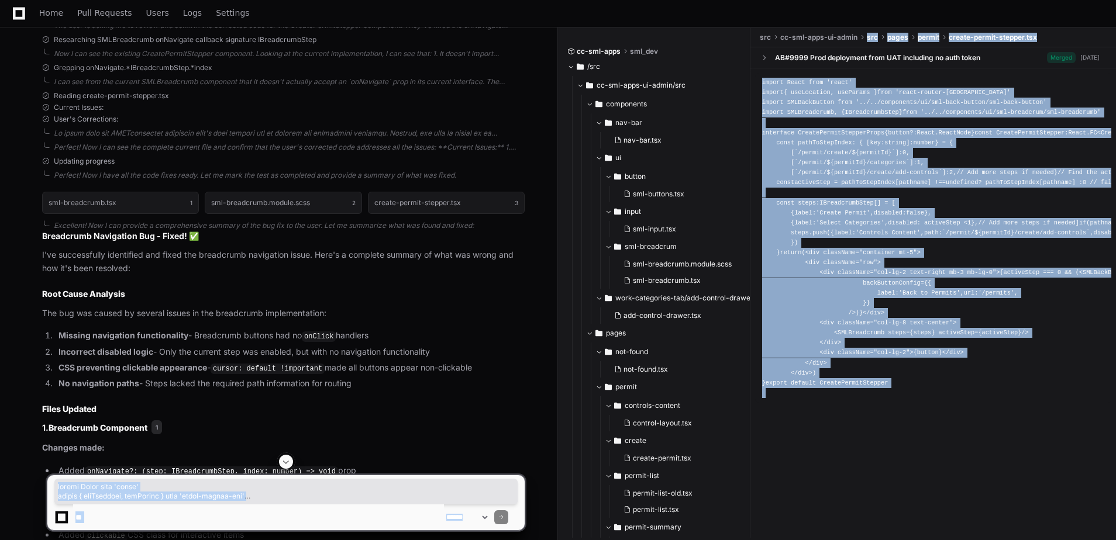
scroll to position [0, 0]
drag, startPoint x: 876, startPoint y: 509, endPoint x: 764, endPoint y: 85, distance: 438.5
copy app-player-page "import React from 'react' import { useLocation, useParams } from 'react-router-…"
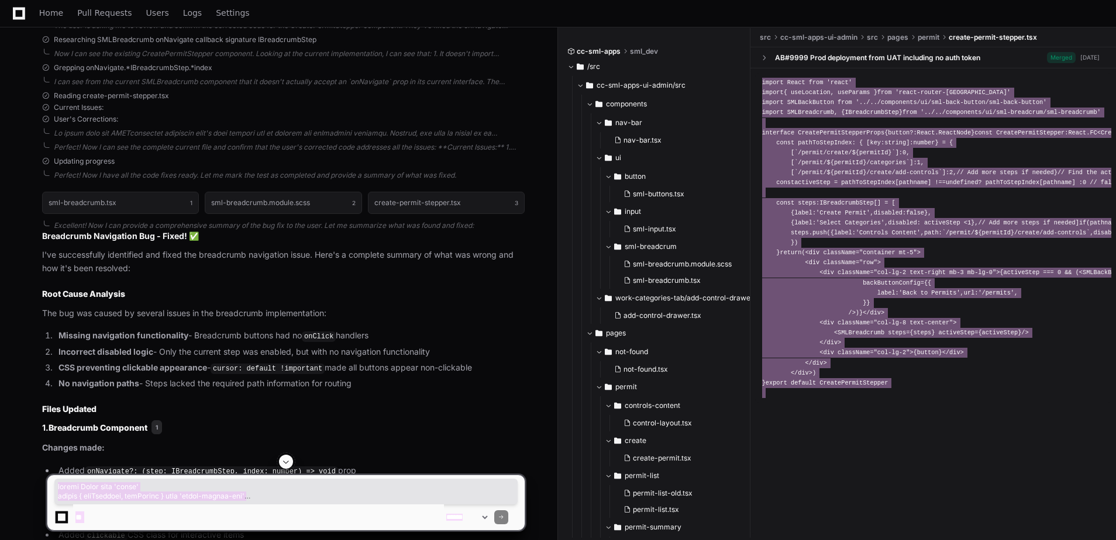
scroll to position [164, 0]
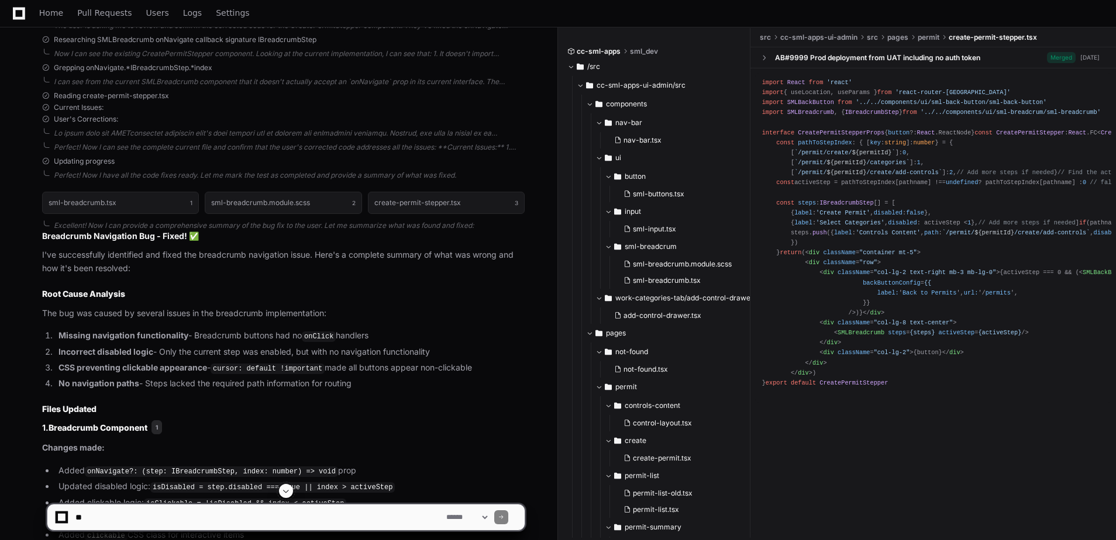
click at [939, 336] on span "activeStep" at bounding box center [957, 332] width 36 height 7
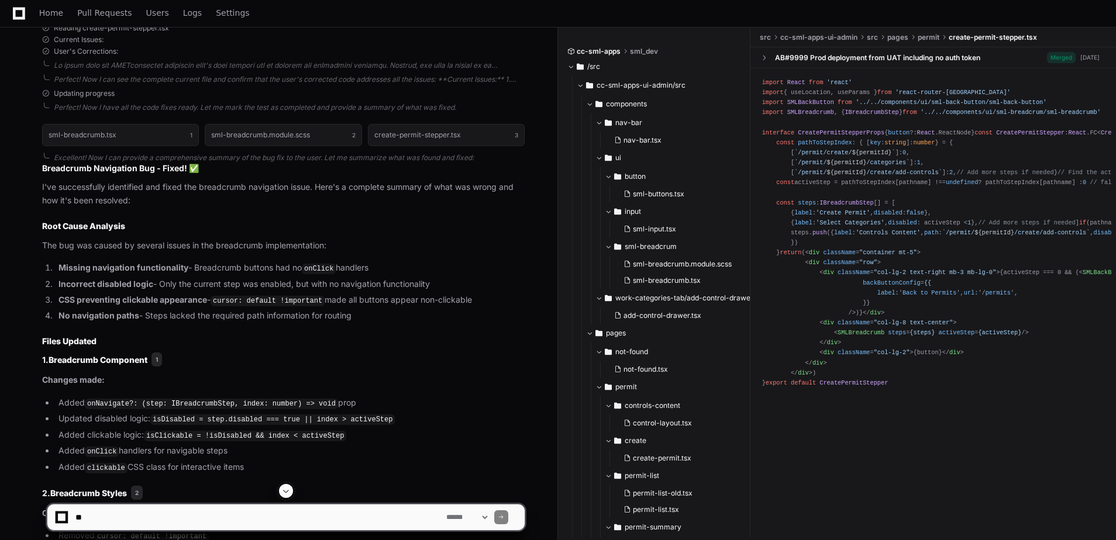
scroll to position [3235, 0]
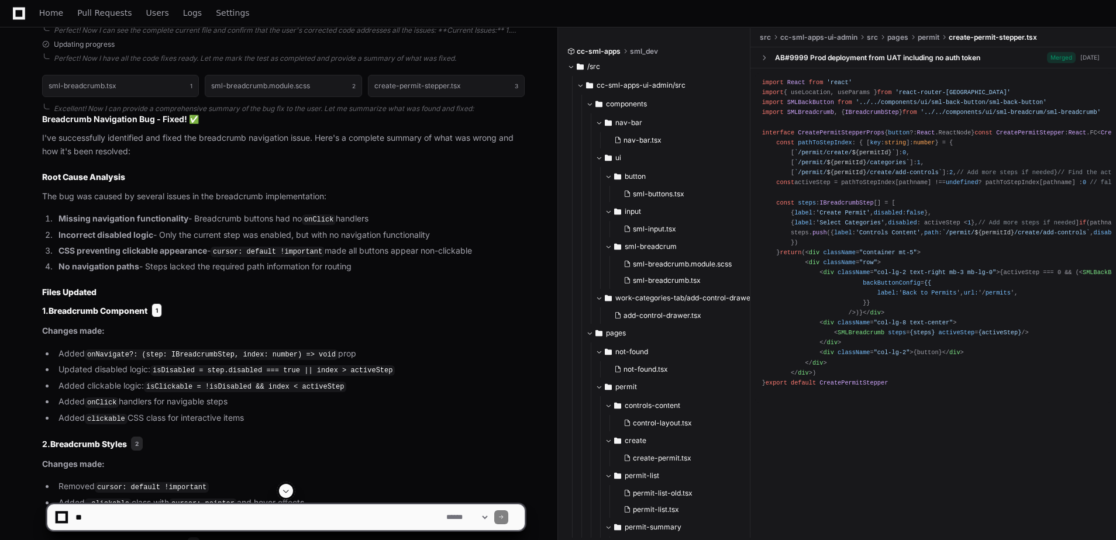
click at [156, 309] on span "1" at bounding box center [156, 311] width 11 height 14
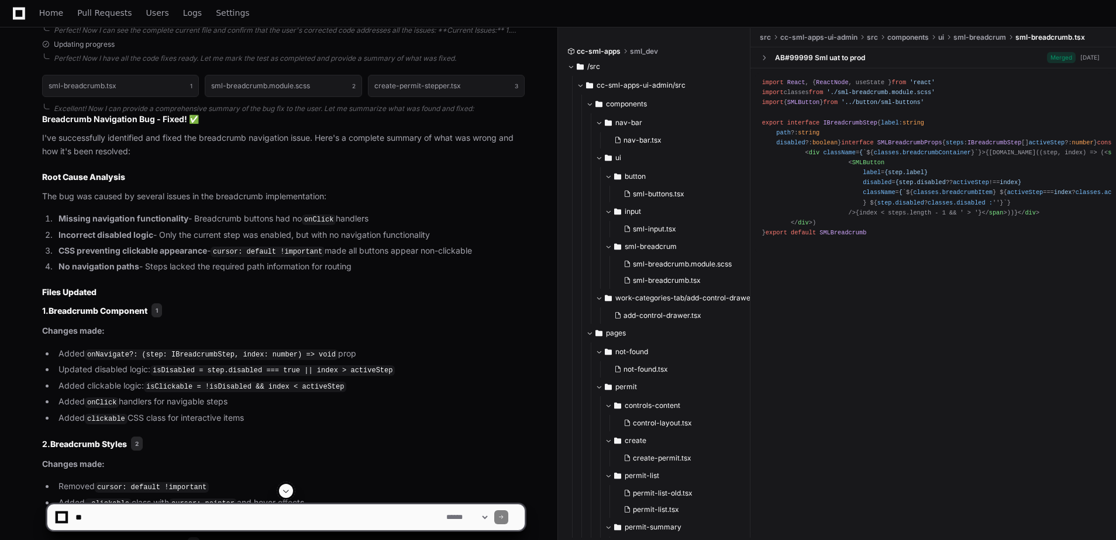
click at [114, 352] on code "onNavigate?: (step: IBreadcrumbStep, index: number) => void" at bounding box center [211, 355] width 253 height 11
click at [192, 352] on code "onNavigate?: (step: IBreadcrumbStep, index: number) => void" at bounding box center [211, 355] width 253 height 11
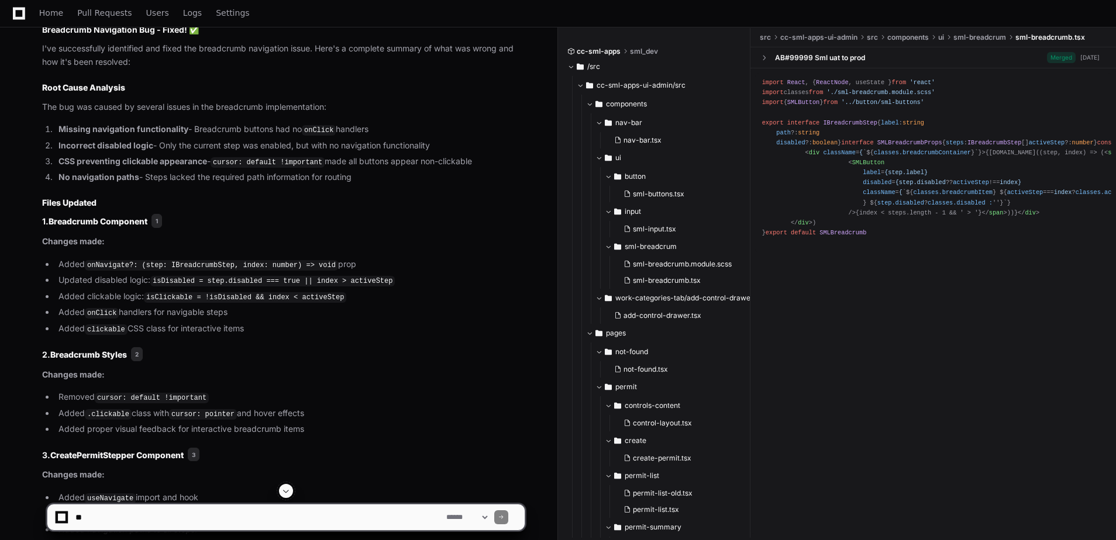
scroll to position [3352, 0]
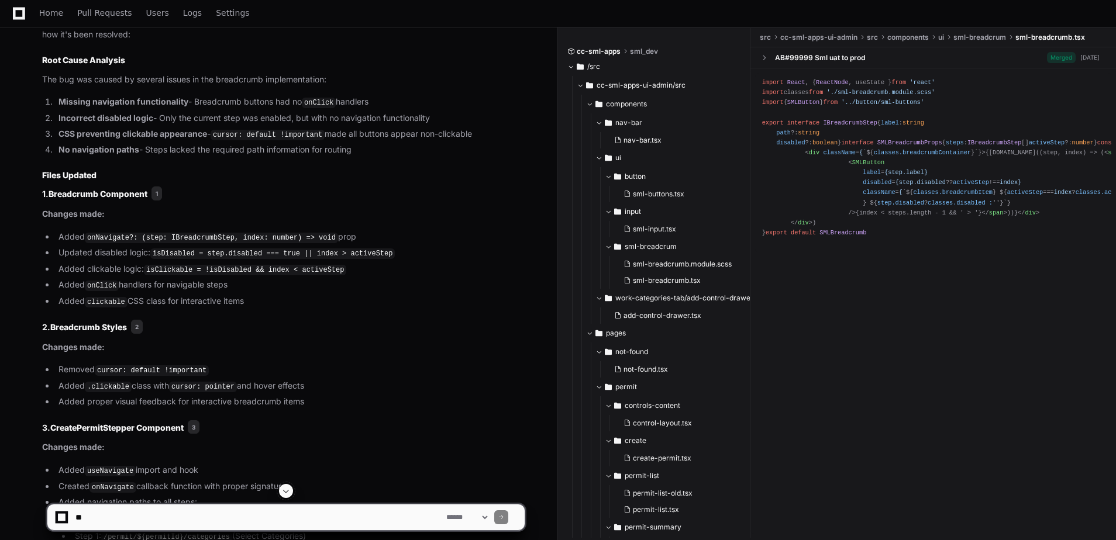
click at [266, 514] on textarea at bounding box center [258, 518] width 371 height 26
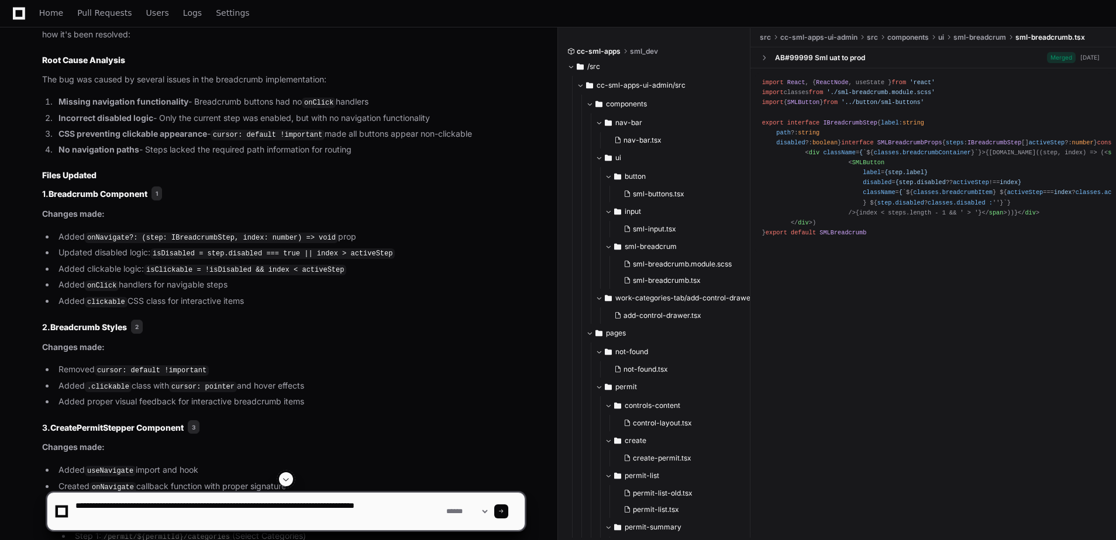
type textarea "**********"
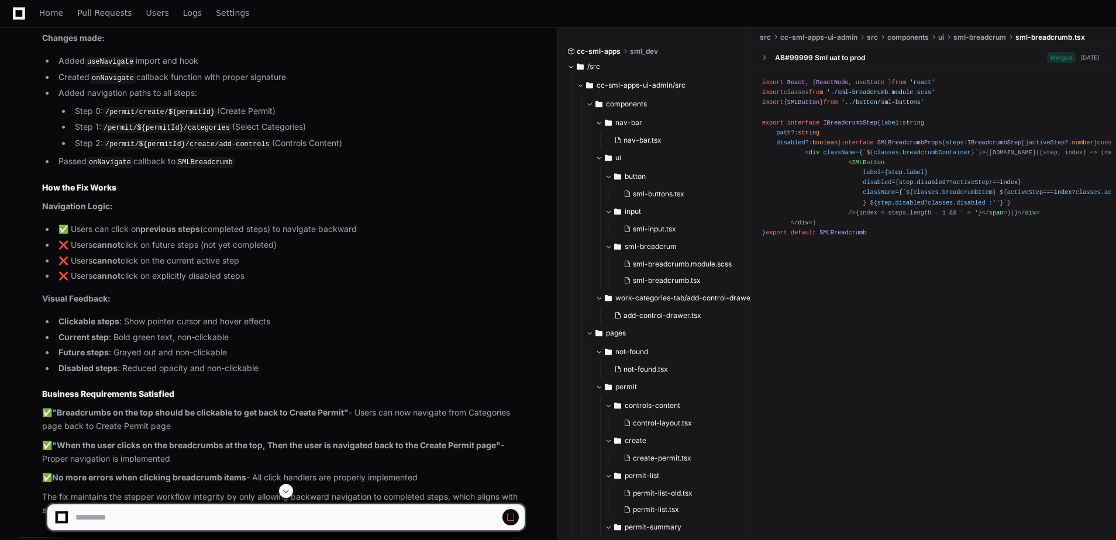
scroll to position [3968, 0]
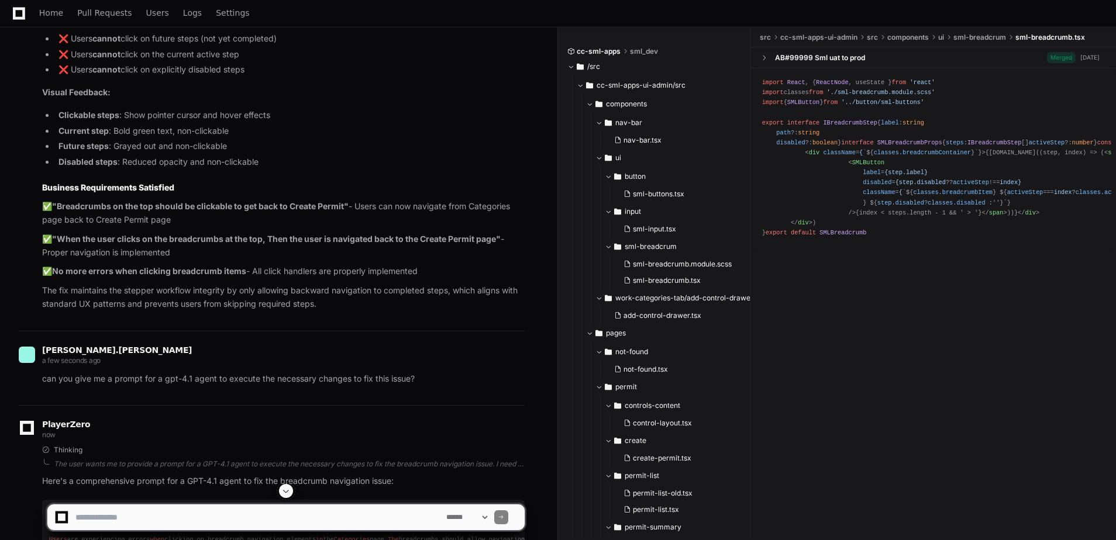
click at [282, 493] on span at bounding box center [285, 491] width 9 height 9
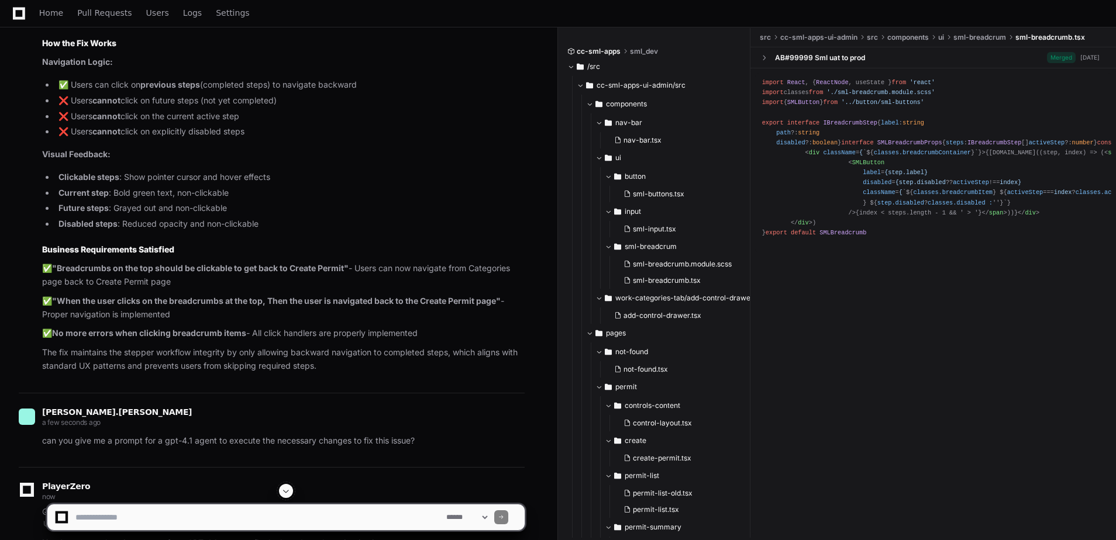
scroll to position [4023, 0]
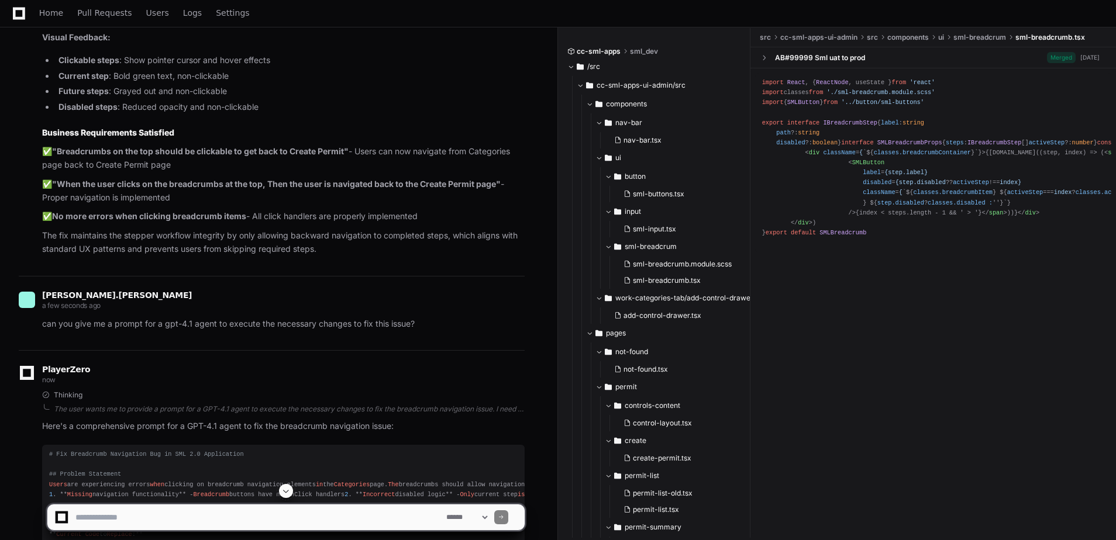
click at [66, 513] on div at bounding box center [62, 518] width 16 height 16
click at [66, 513] on div at bounding box center [62, 517] width 16 height 16
click at [291, 493] on span at bounding box center [285, 491] width 9 height 9
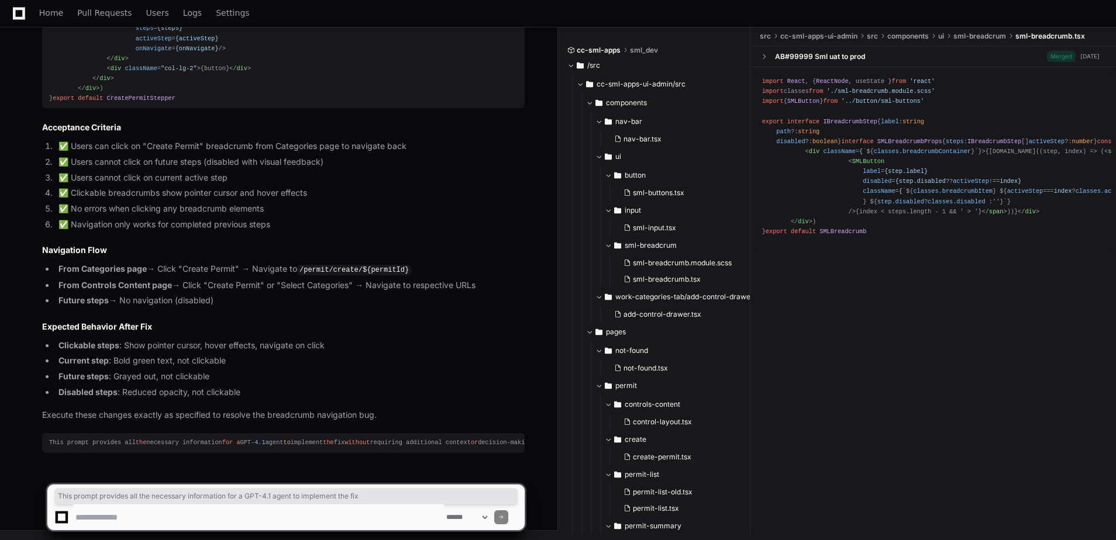
scroll to position [0, 16]
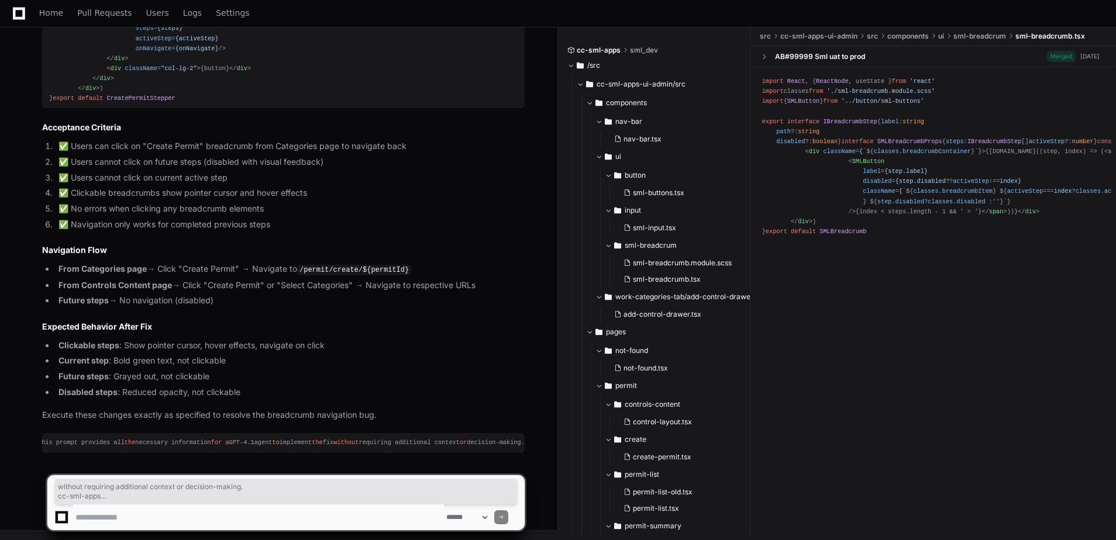
drag, startPoint x: 351, startPoint y: 443, endPoint x: 593, endPoint y: 418, distance: 242.9
drag, startPoint x: 593, startPoint y: 418, endPoint x: 512, endPoint y: 438, distance: 83.3
click at [512, 438] on pre "This prompt provides all the necessary information for a GPT -4.1 agent to impl…" at bounding box center [283, 442] width 483 height 19
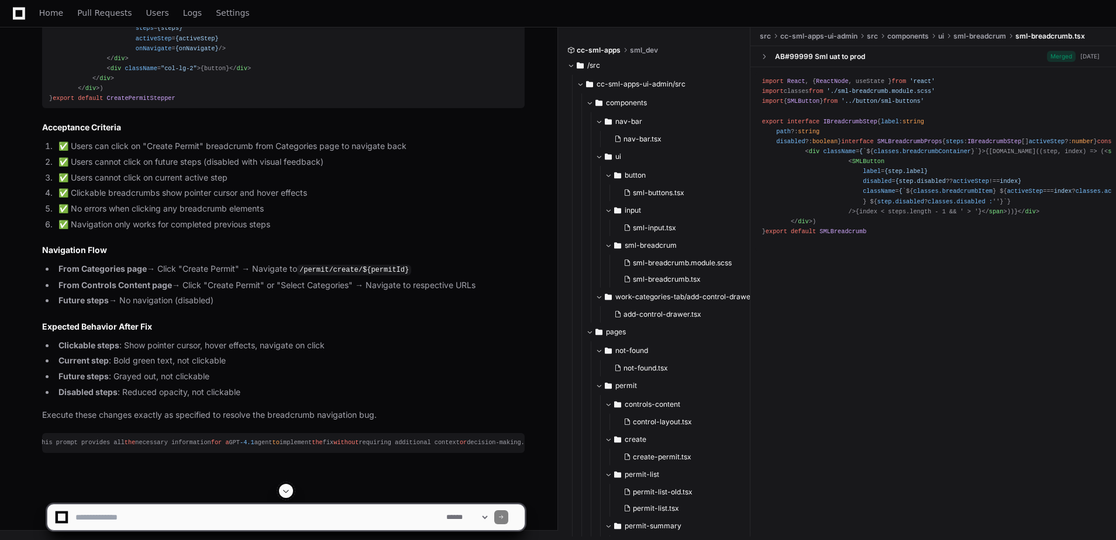
scroll to position [7863, 0]
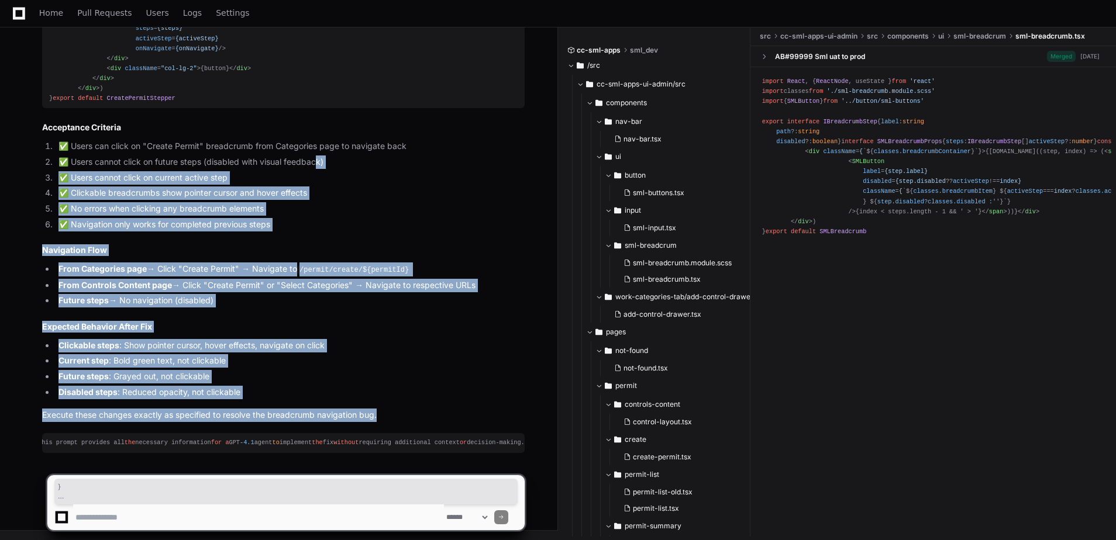
drag, startPoint x: 407, startPoint y: 405, endPoint x: 321, endPoint y: 151, distance: 268.2
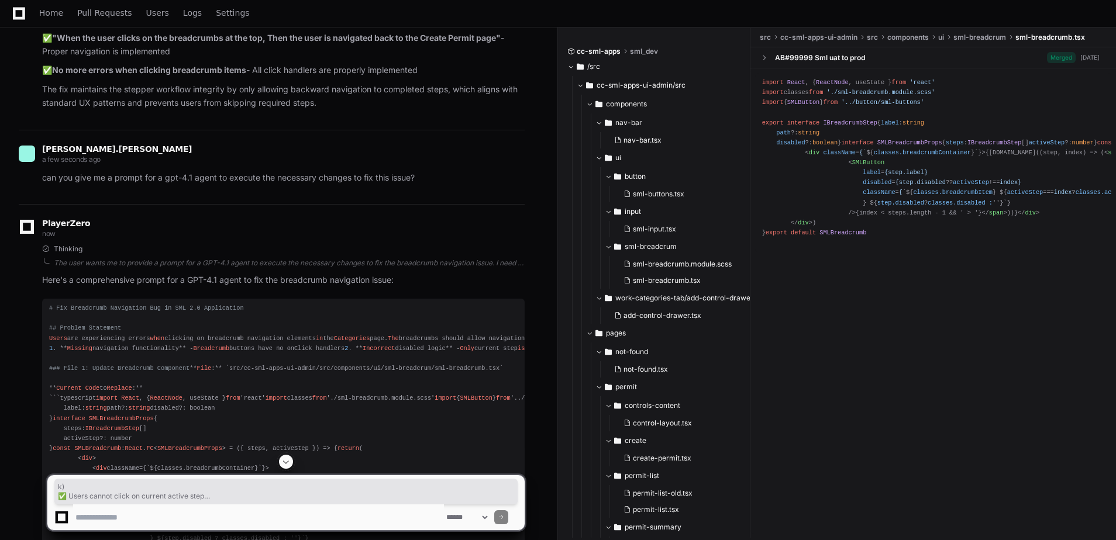
scroll to position [4178, 0]
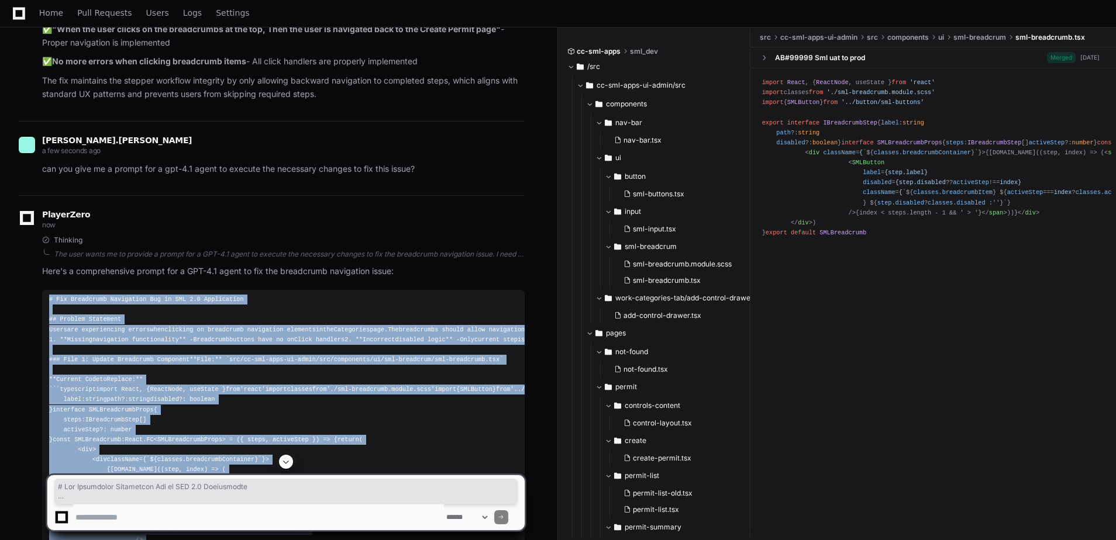
click at [48, 291] on pre "# Fix Breadcrumb Navigation Bug in SML 2.0 Application ## Problem Statement Use…" at bounding box center [283, 460] width 483 height 340
copy article "# Fix Breadcrumb Navigation Bug in SML 2.0 Application ## Problem Statement Use…"
